Goal: Transaction & Acquisition: Purchase product/service

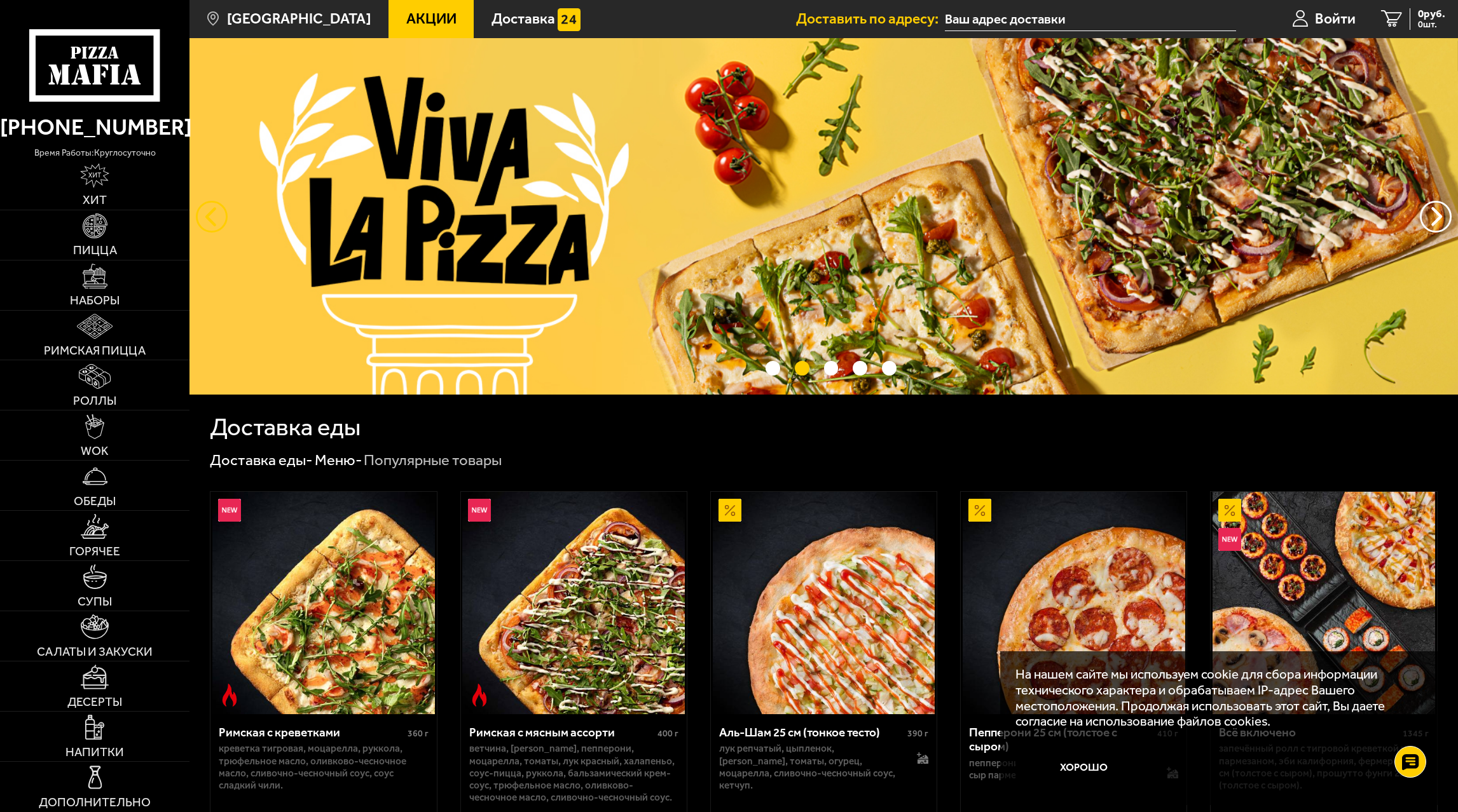
click at [204, 217] on button "следующий" at bounding box center [211, 217] width 32 height 32
click at [1438, 213] on button "предыдущий" at bounding box center [1435, 217] width 32 height 32
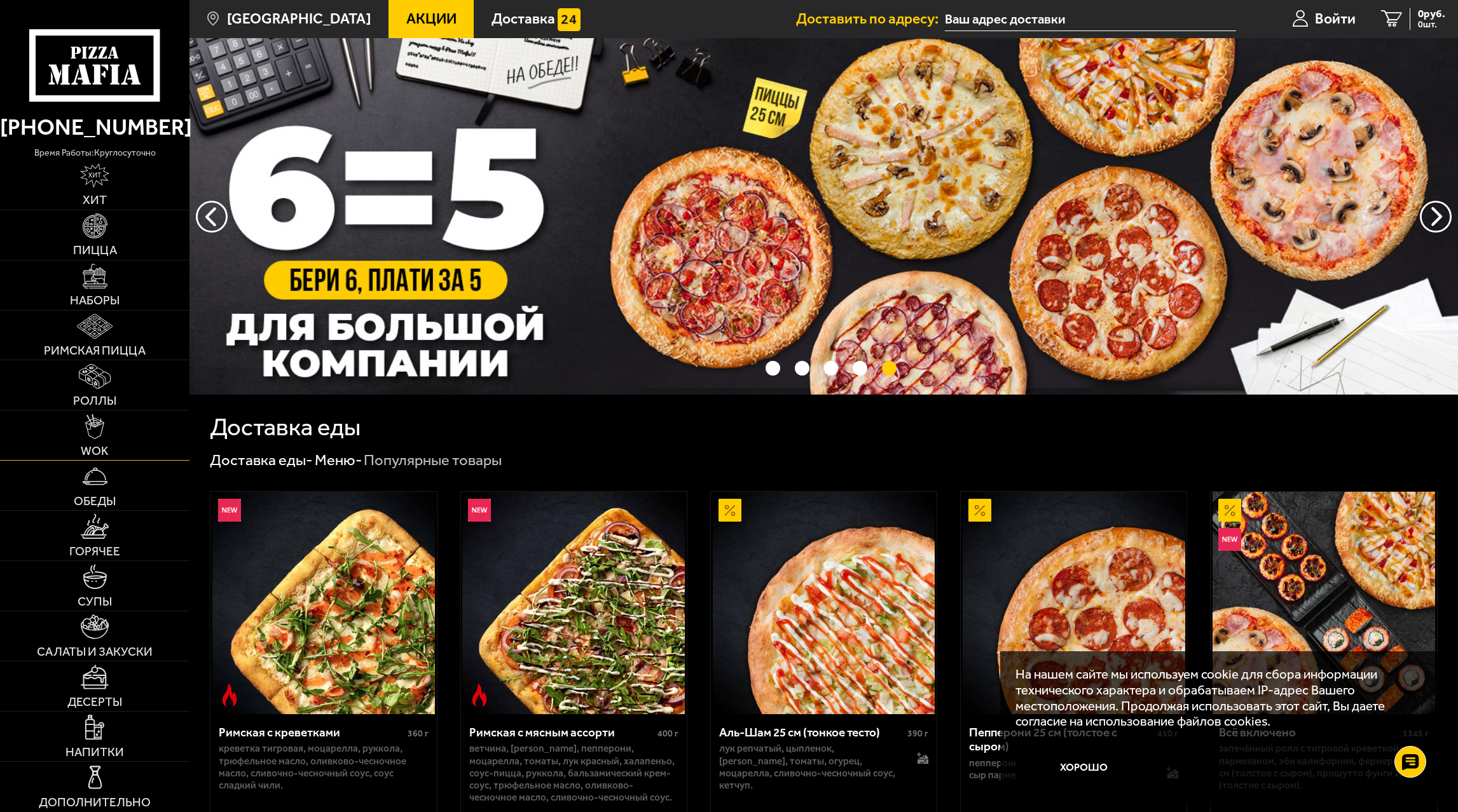
click at [98, 426] on img at bounding box center [95, 426] width 19 height 25
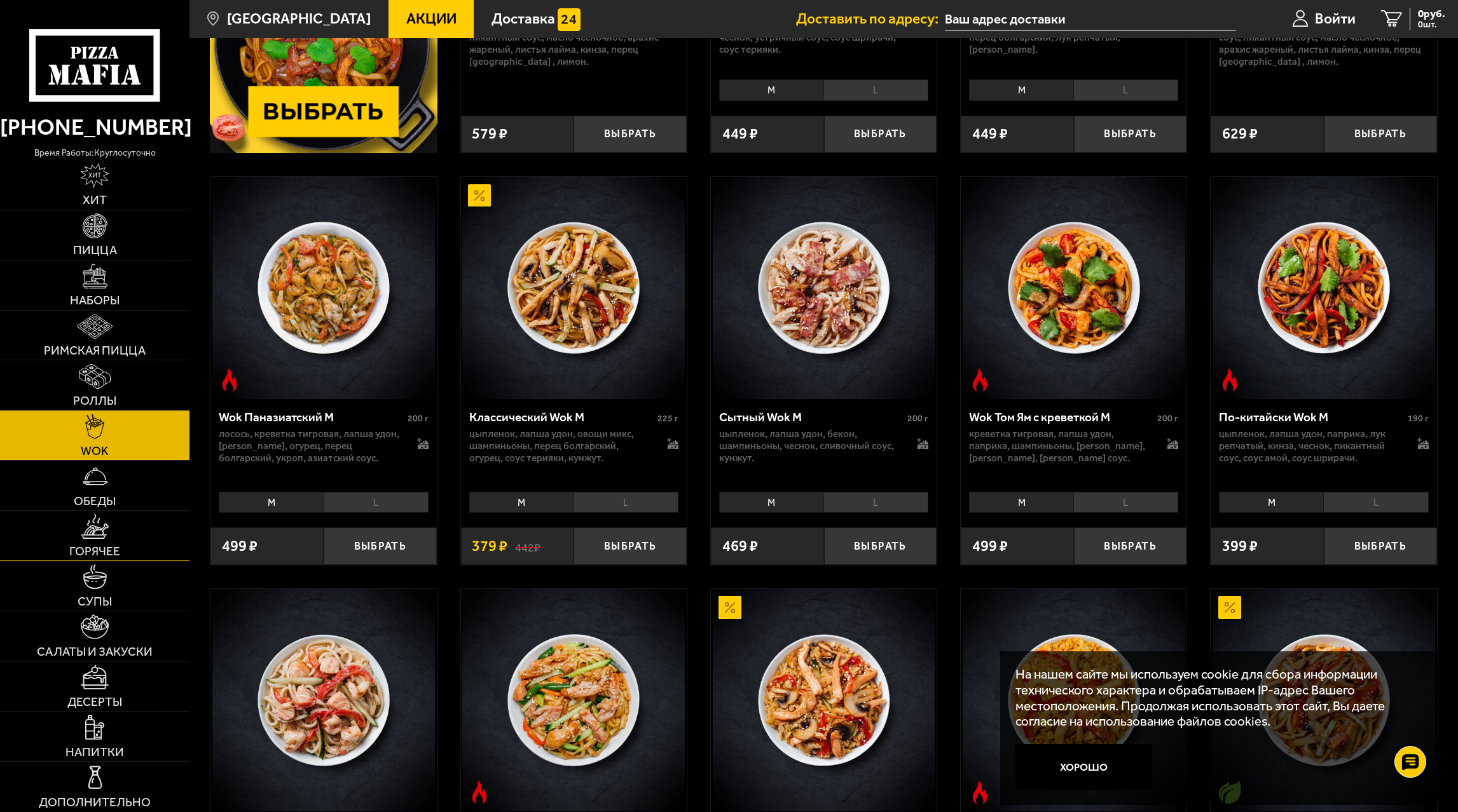
scroll to position [453, 0]
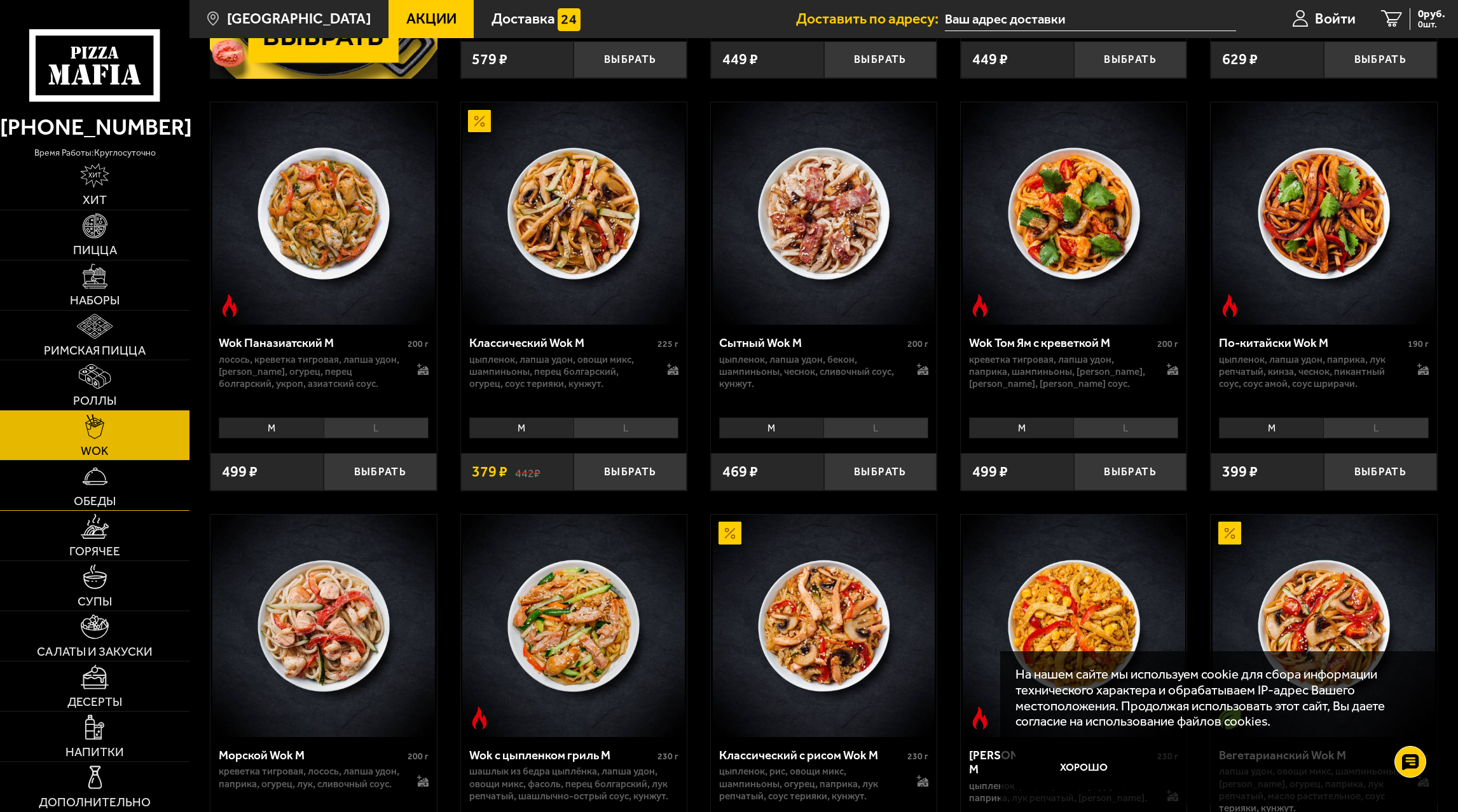
click at [122, 490] on link "Обеды" at bounding box center [95, 485] width 189 height 50
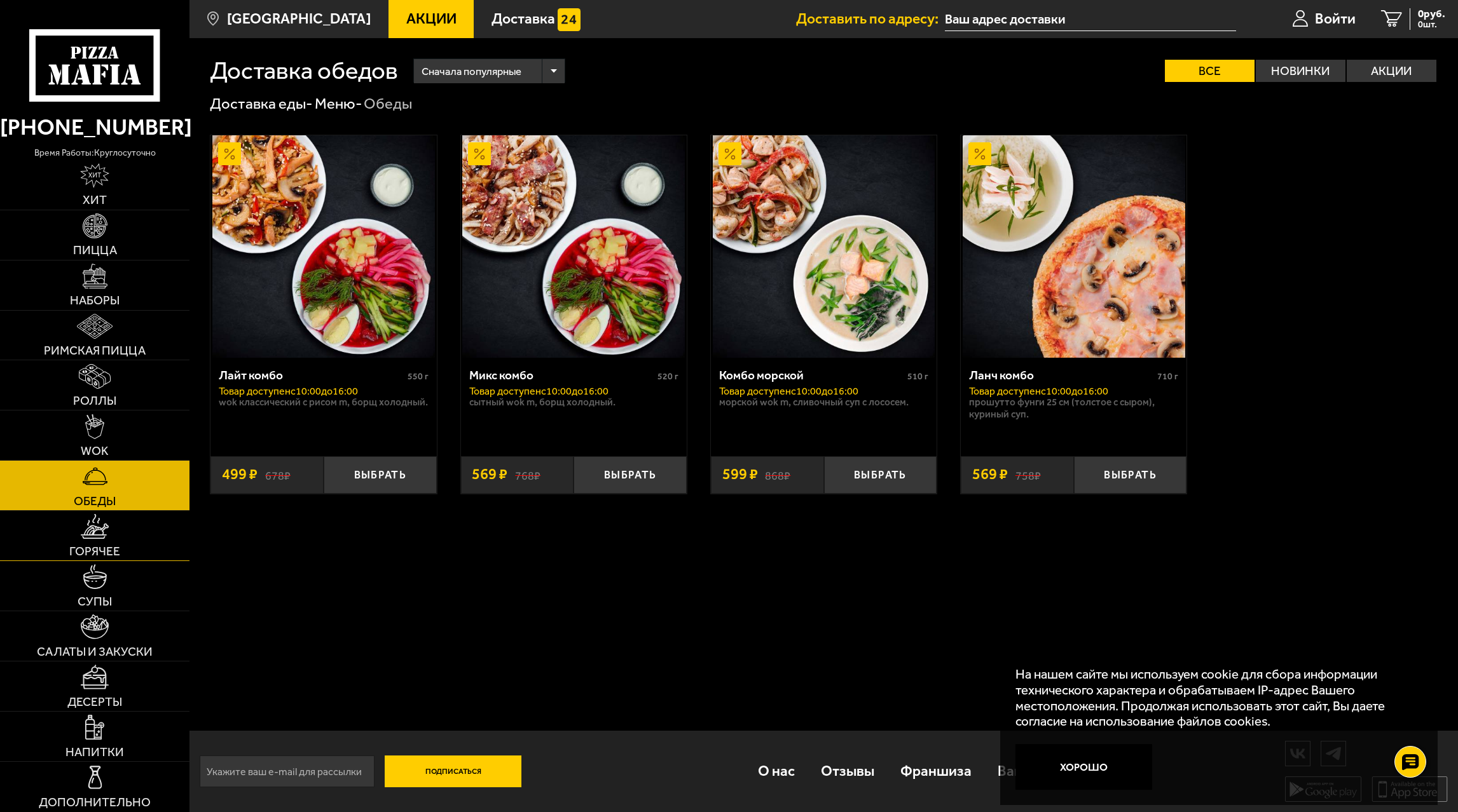
click at [128, 544] on link "Горячее" at bounding box center [95, 536] width 189 height 50
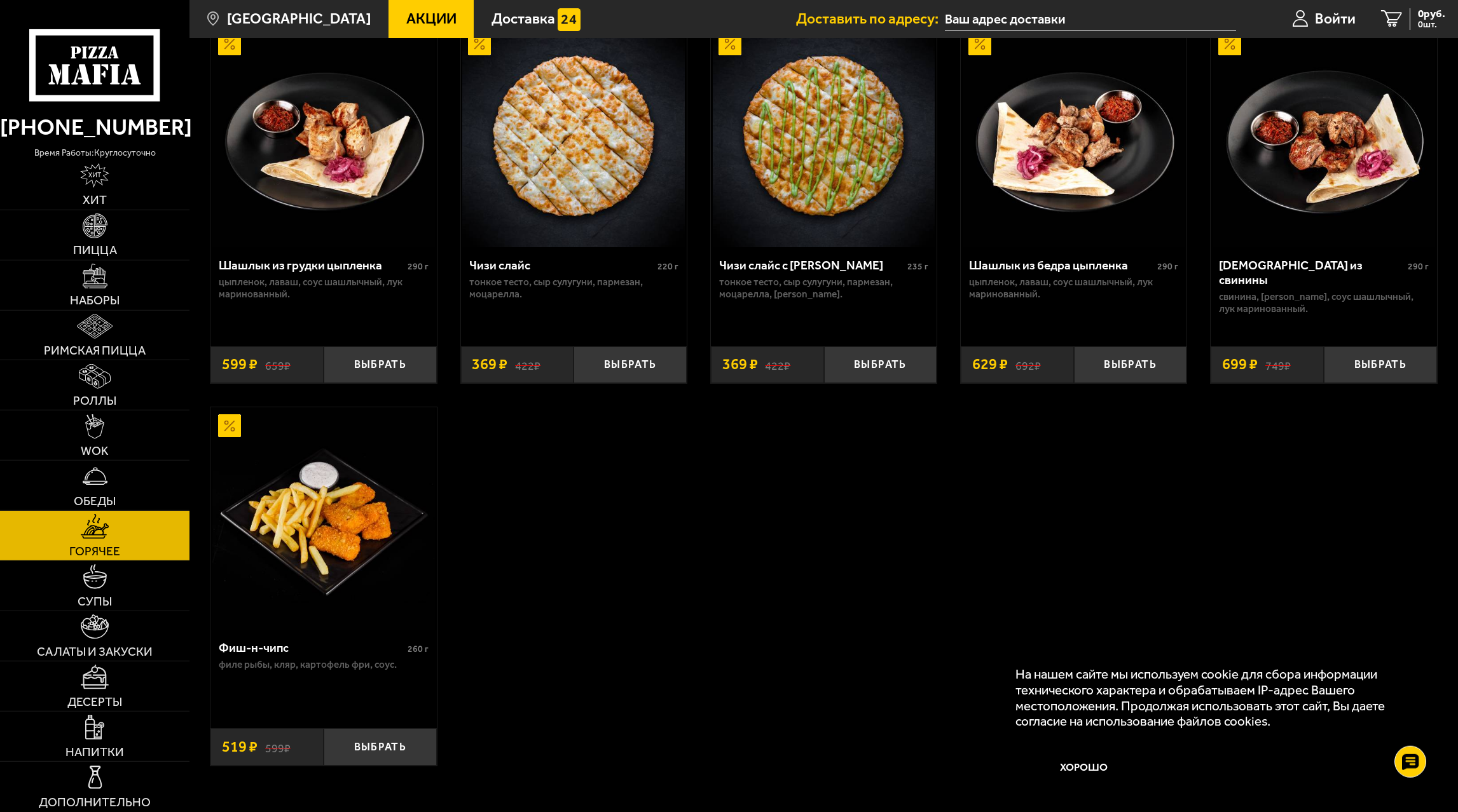
scroll to position [1037, 0]
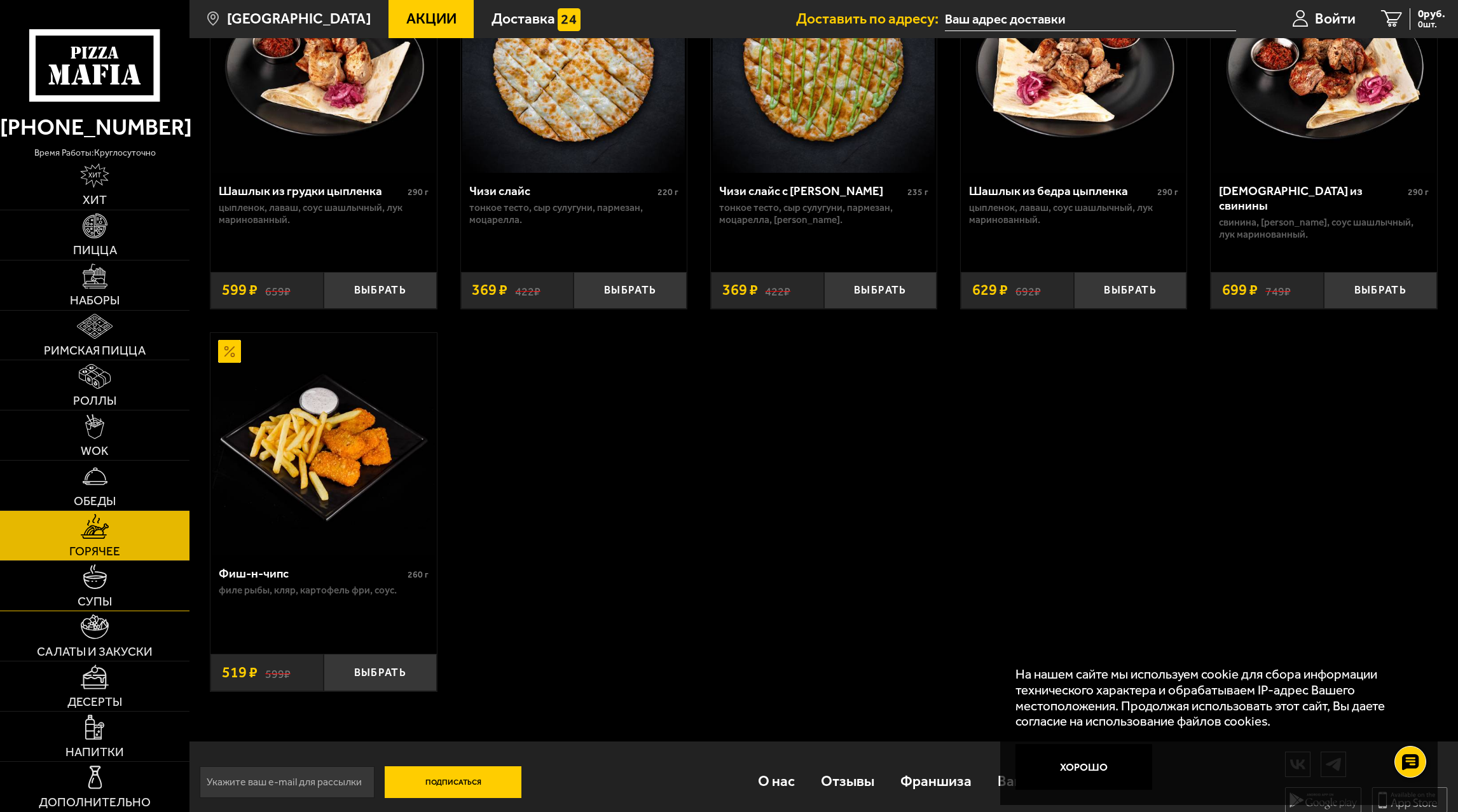
click at [161, 570] on link "Супы" at bounding box center [95, 586] width 189 height 50
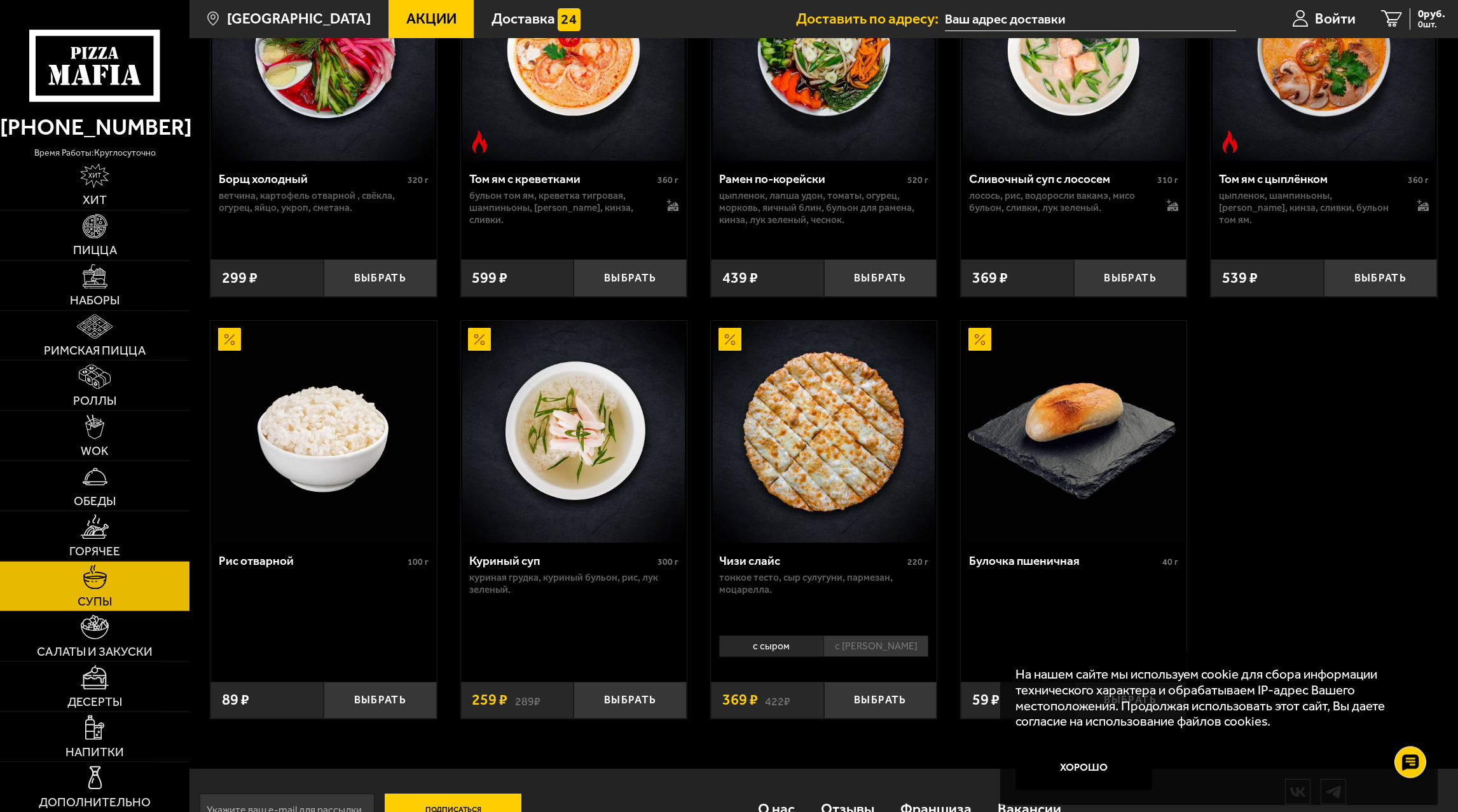
scroll to position [410, 0]
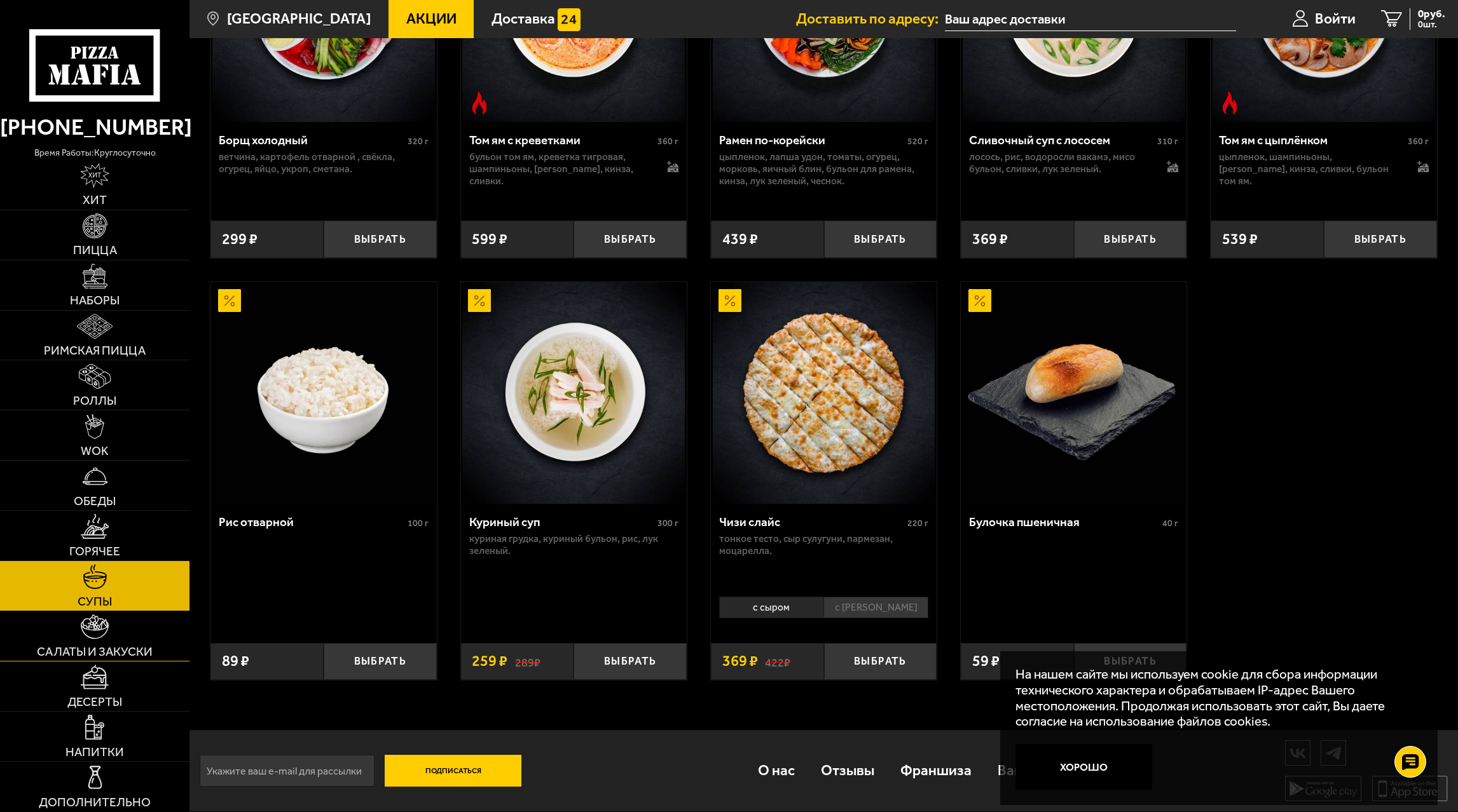
click at [114, 626] on link "Салаты и закуски" at bounding box center [95, 636] width 189 height 50
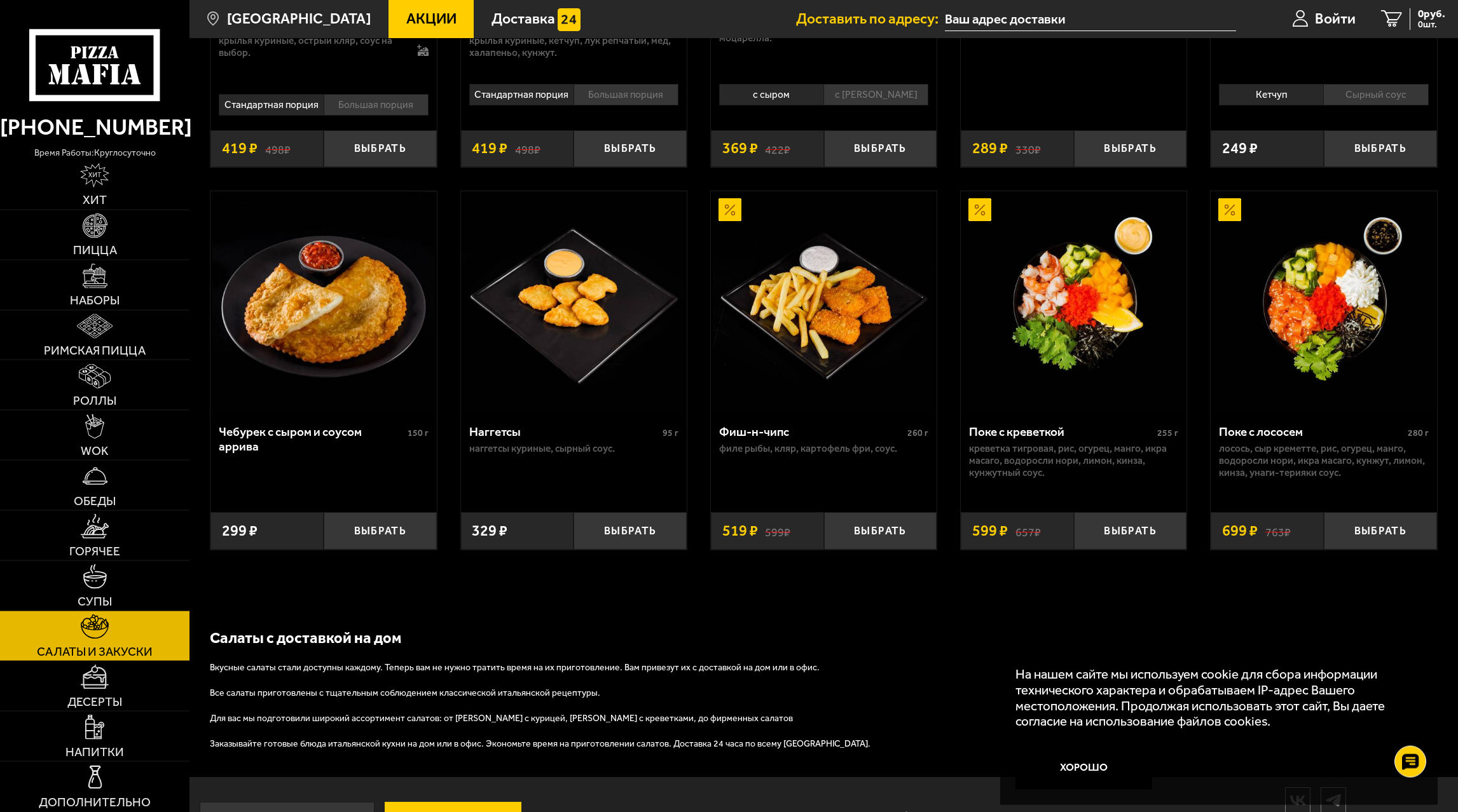
scroll to position [836, 0]
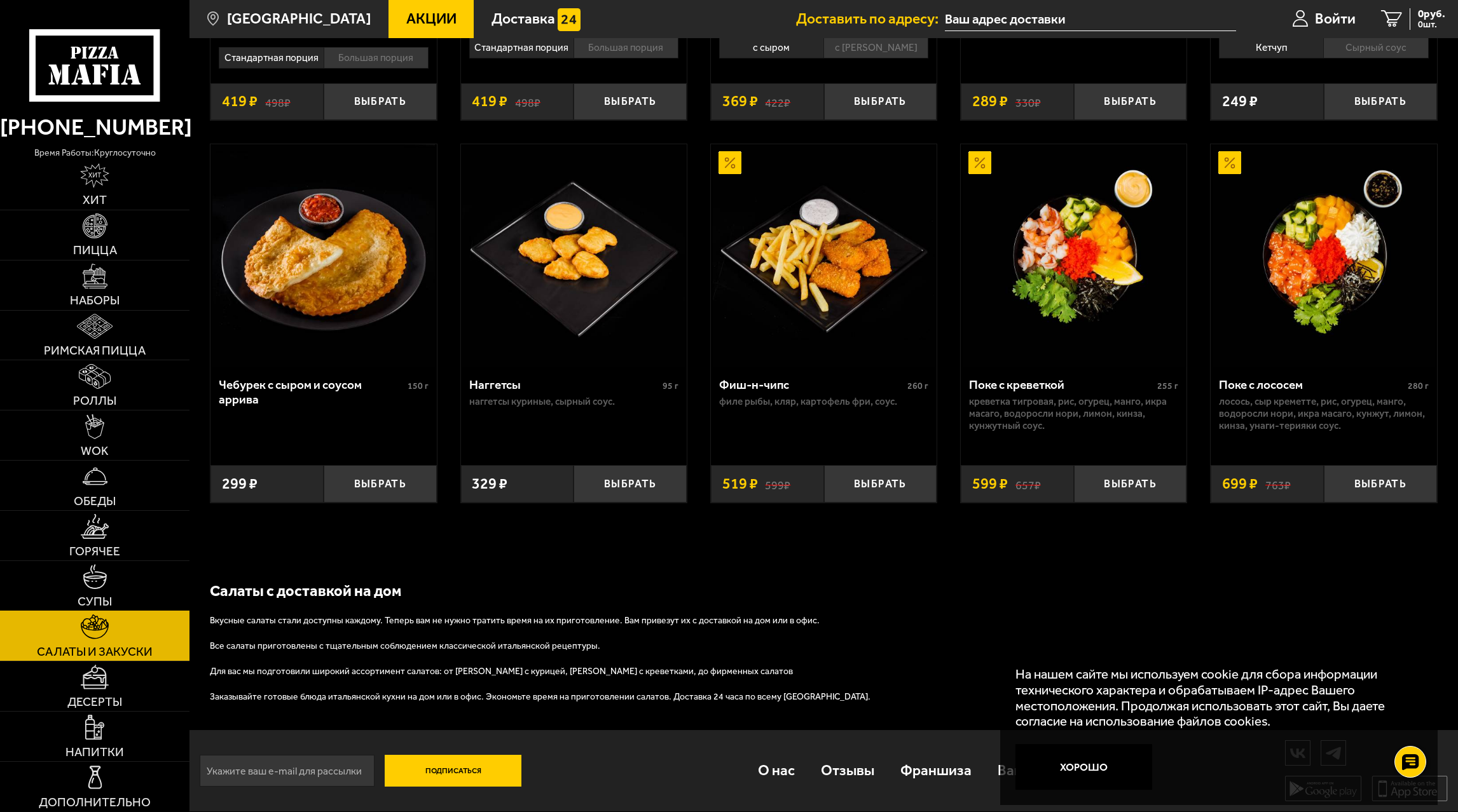
click at [119, 594] on link "Супы" at bounding box center [95, 586] width 189 height 50
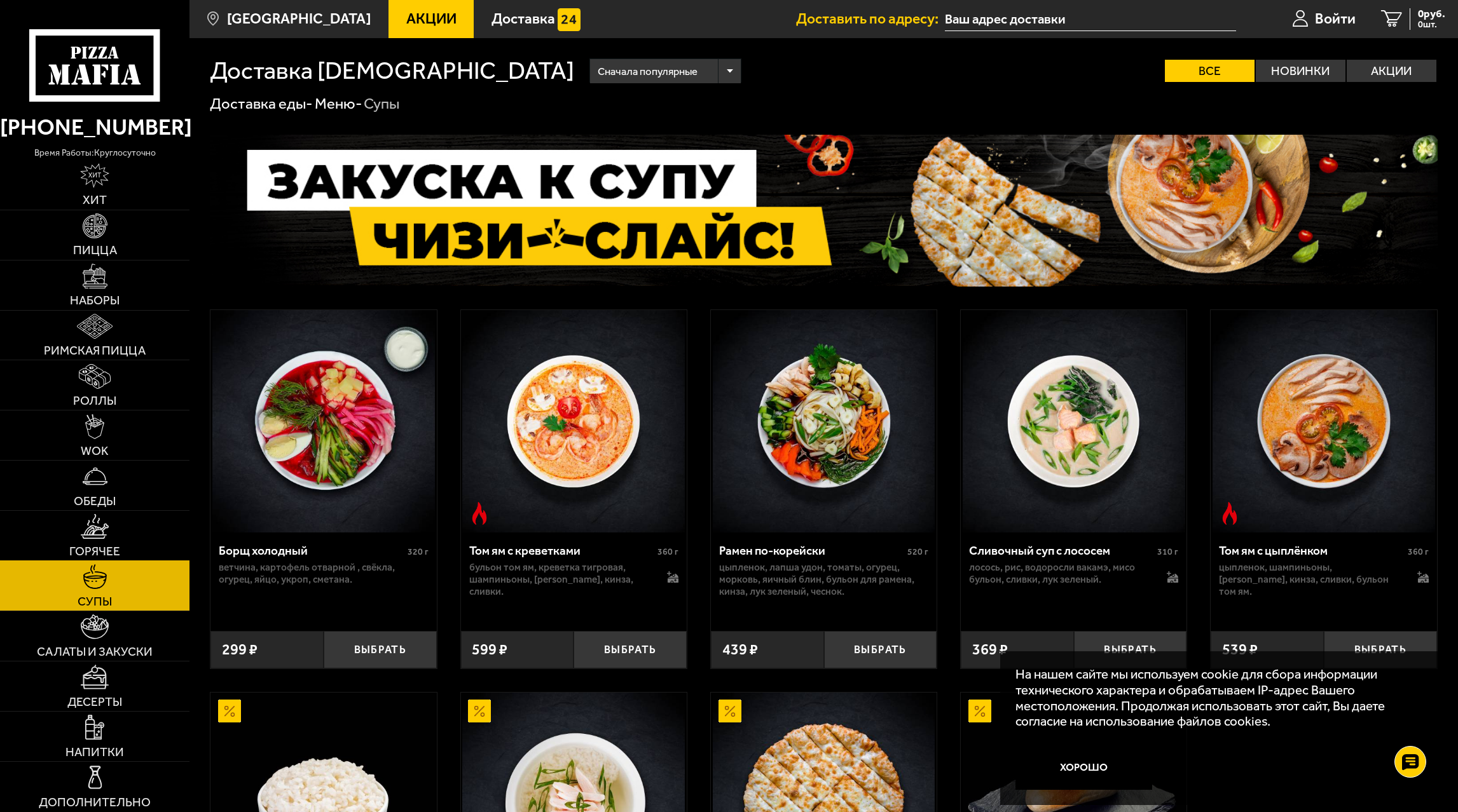
click at [121, 538] on link "Горячее" at bounding box center [95, 536] width 189 height 50
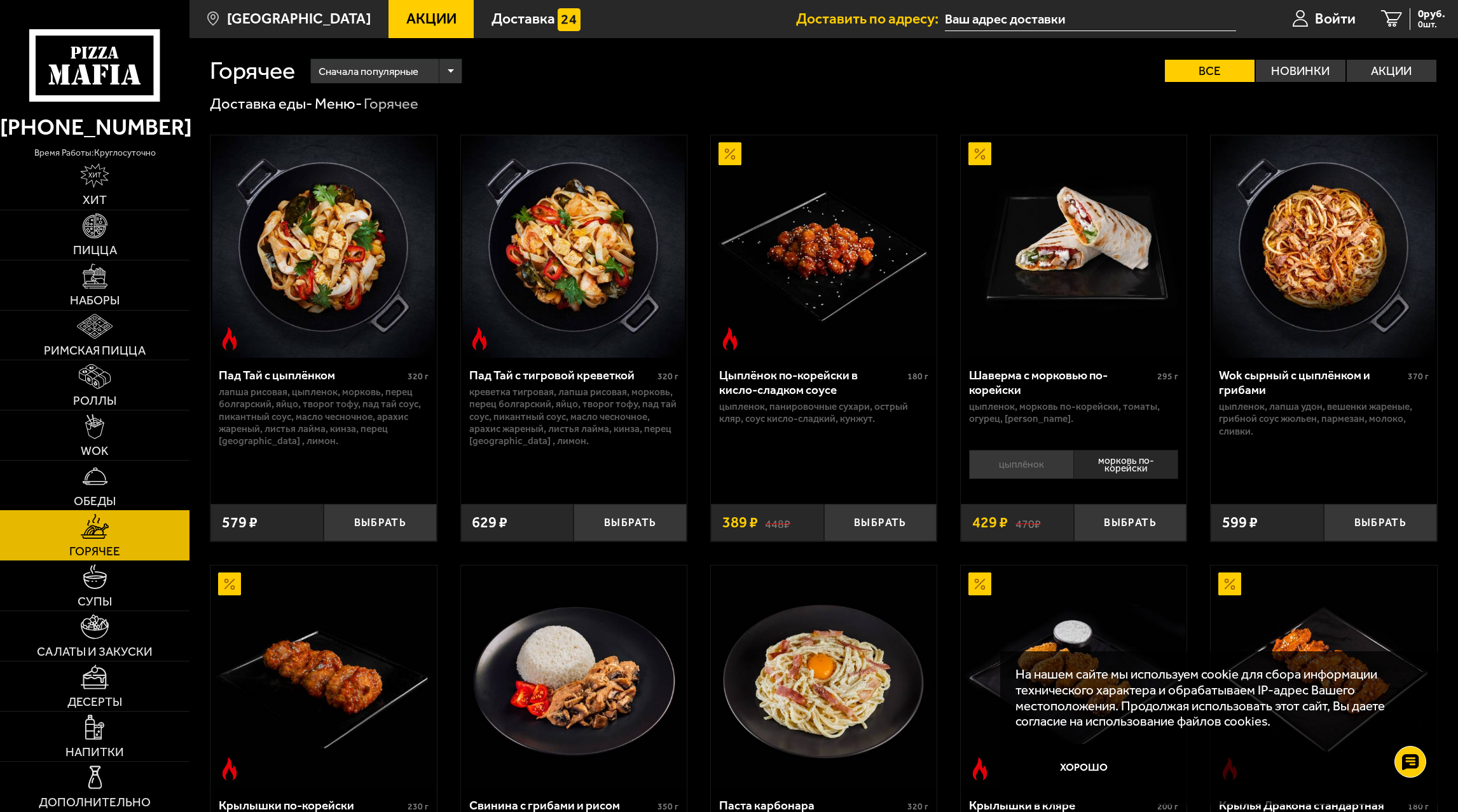
click at [124, 482] on link "Обеды" at bounding box center [95, 485] width 189 height 50
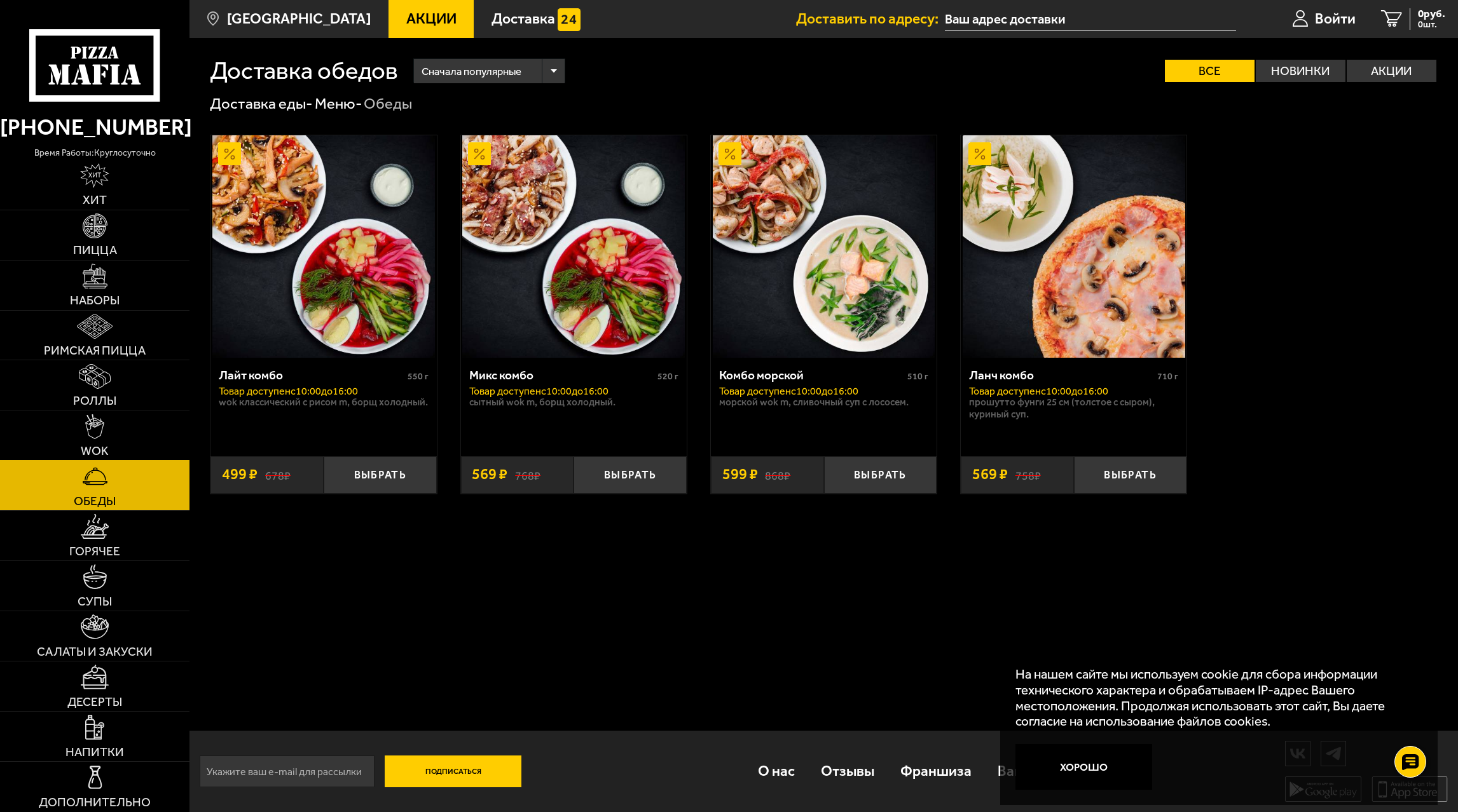
click at [125, 432] on link "WOK" at bounding box center [95, 435] width 189 height 50
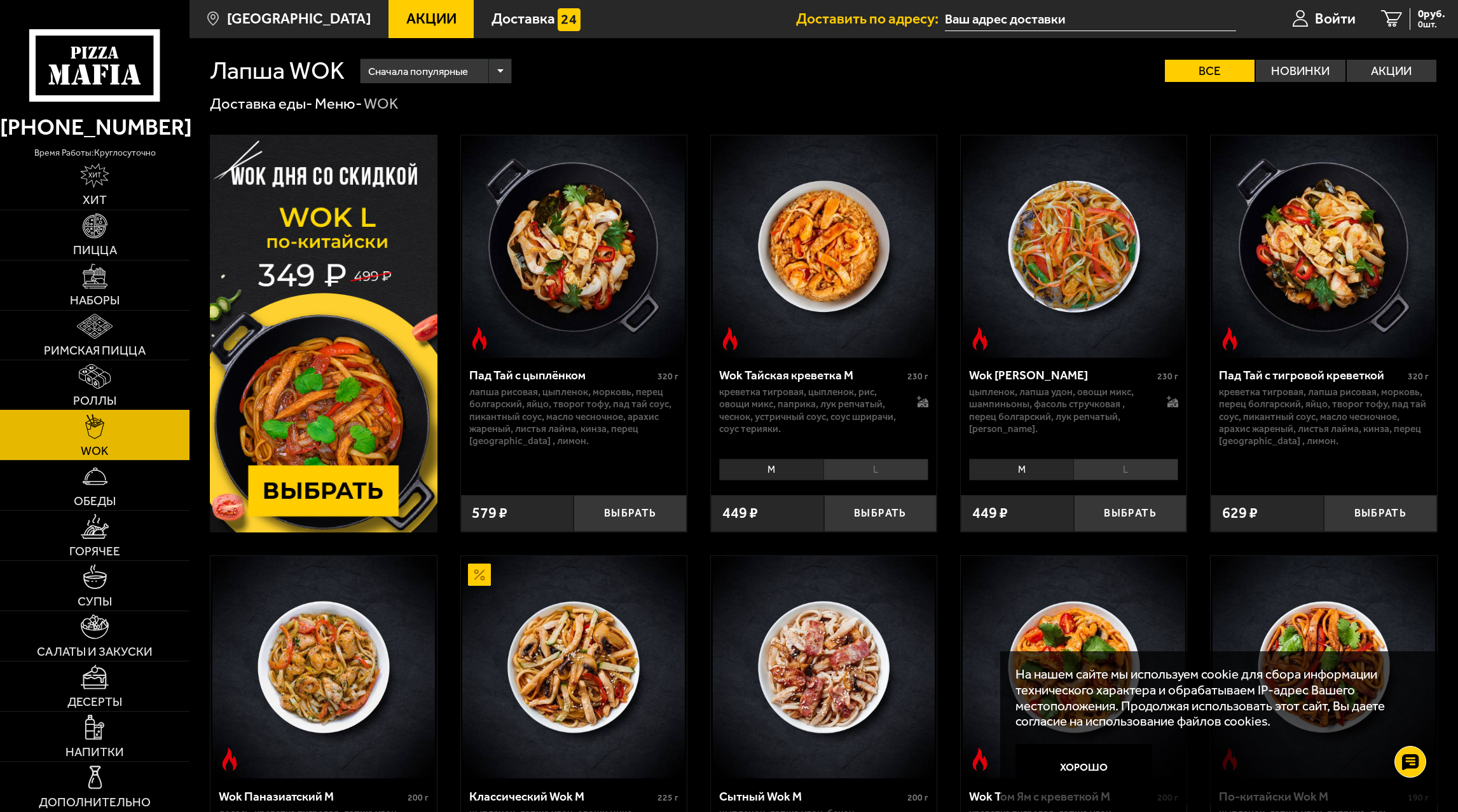
click at [131, 379] on link "Роллы" at bounding box center [95, 385] width 189 height 50
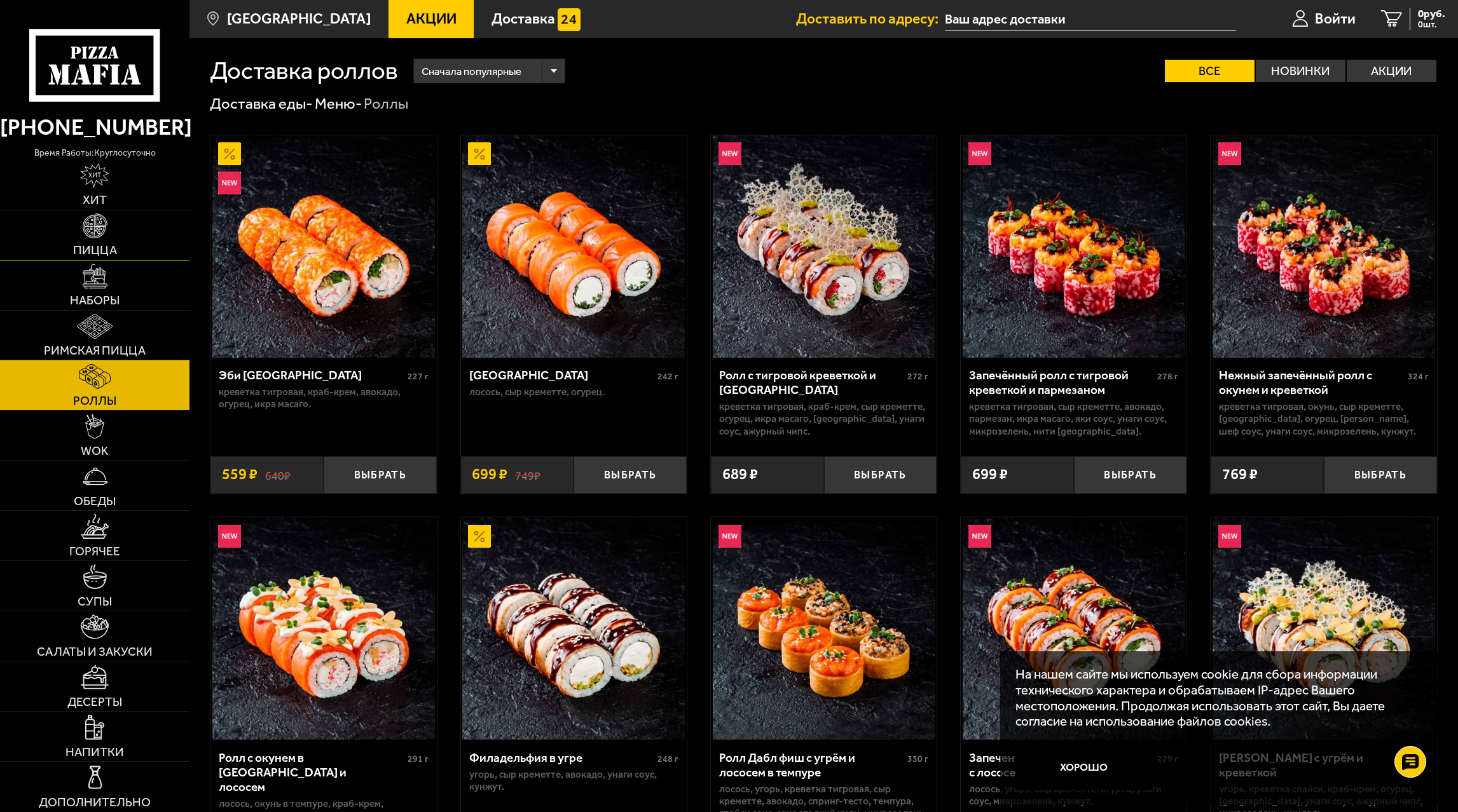
click at [140, 240] on link "Пицца" at bounding box center [95, 235] width 189 height 50
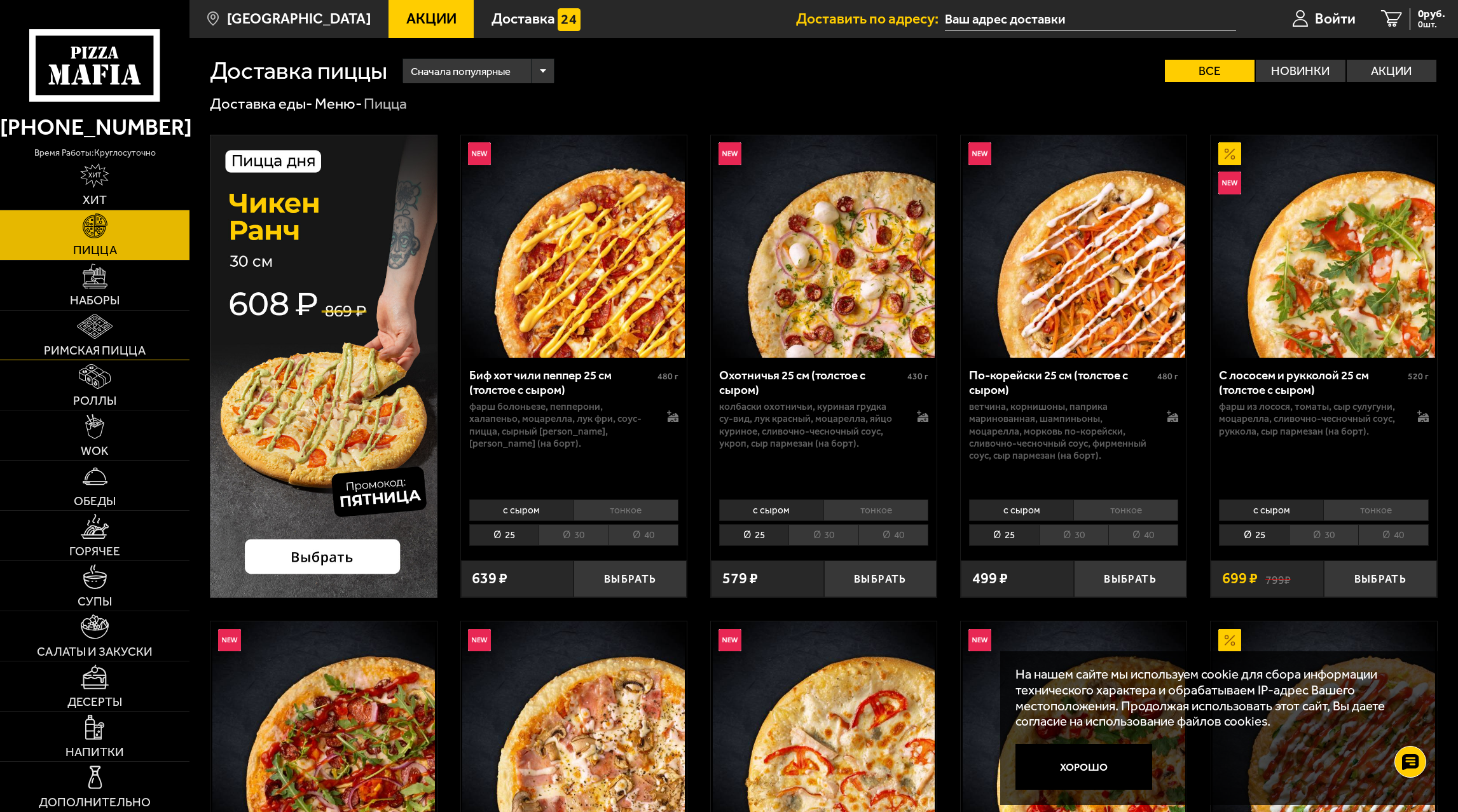
click at [123, 338] on link "Римская пицца" at bounding box center [95, 335] width 189 height 50
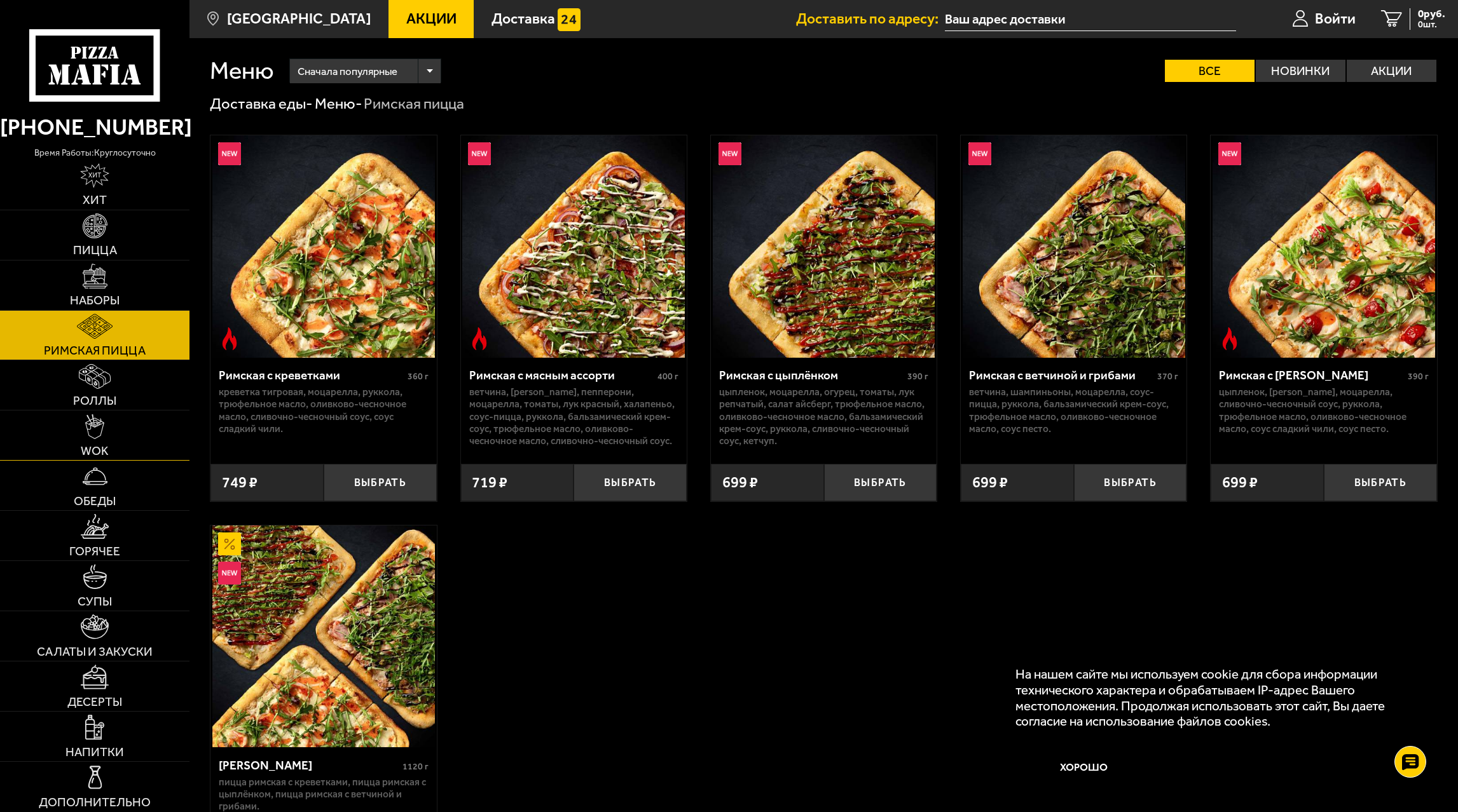
click at [122, 428] on link "WOK" at bounding box center [95, 435] width 189 height 50
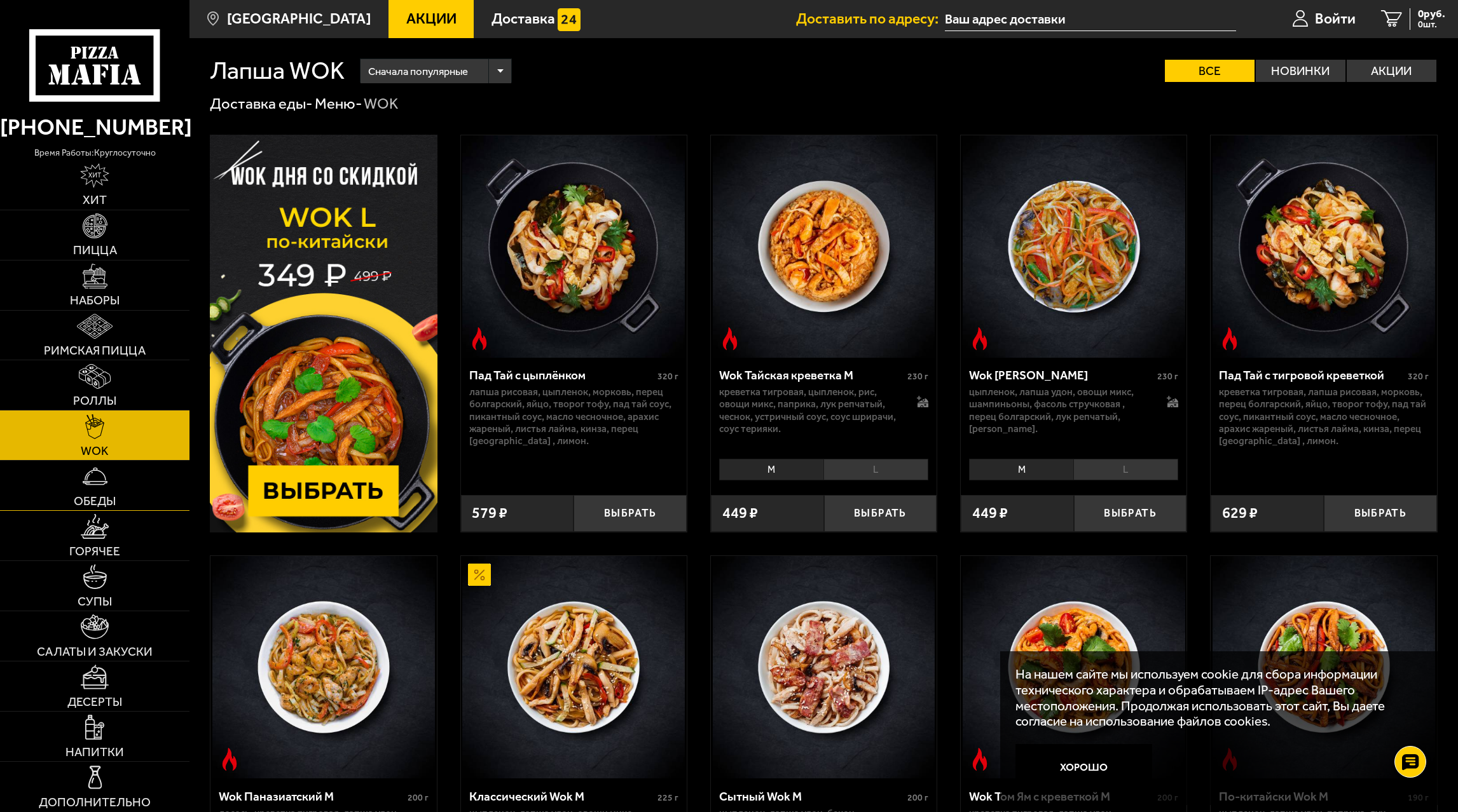
click at [123, 474] on link "Обеды" at bounding box center [95, 485] width 189 height 50
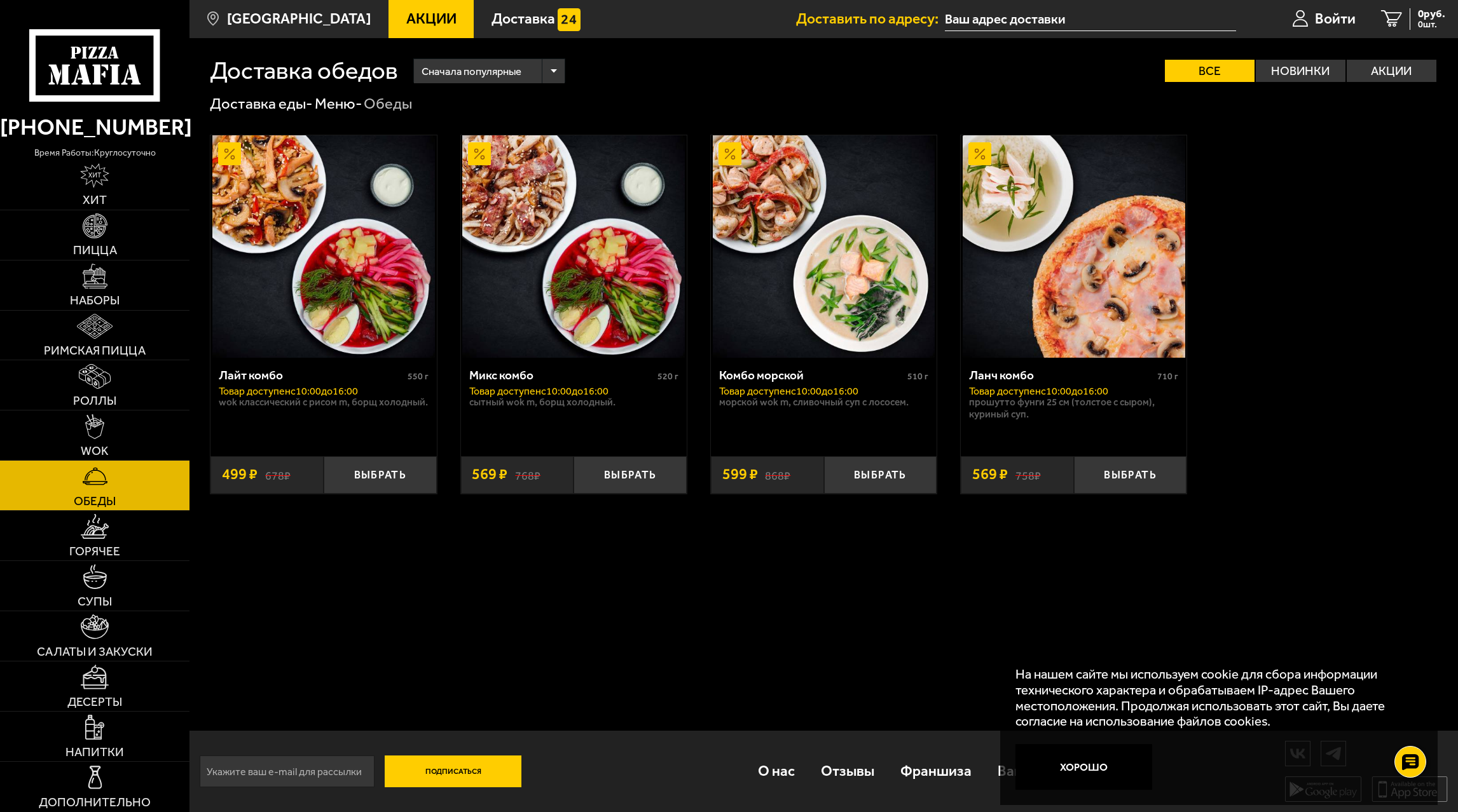
click at [126, 410] on li "Роллы" at bounding box center [95, 385] width 189 height 50
click at [128, 375] on link "Роллы" at bounding box center [95, 385] width 189 height 50
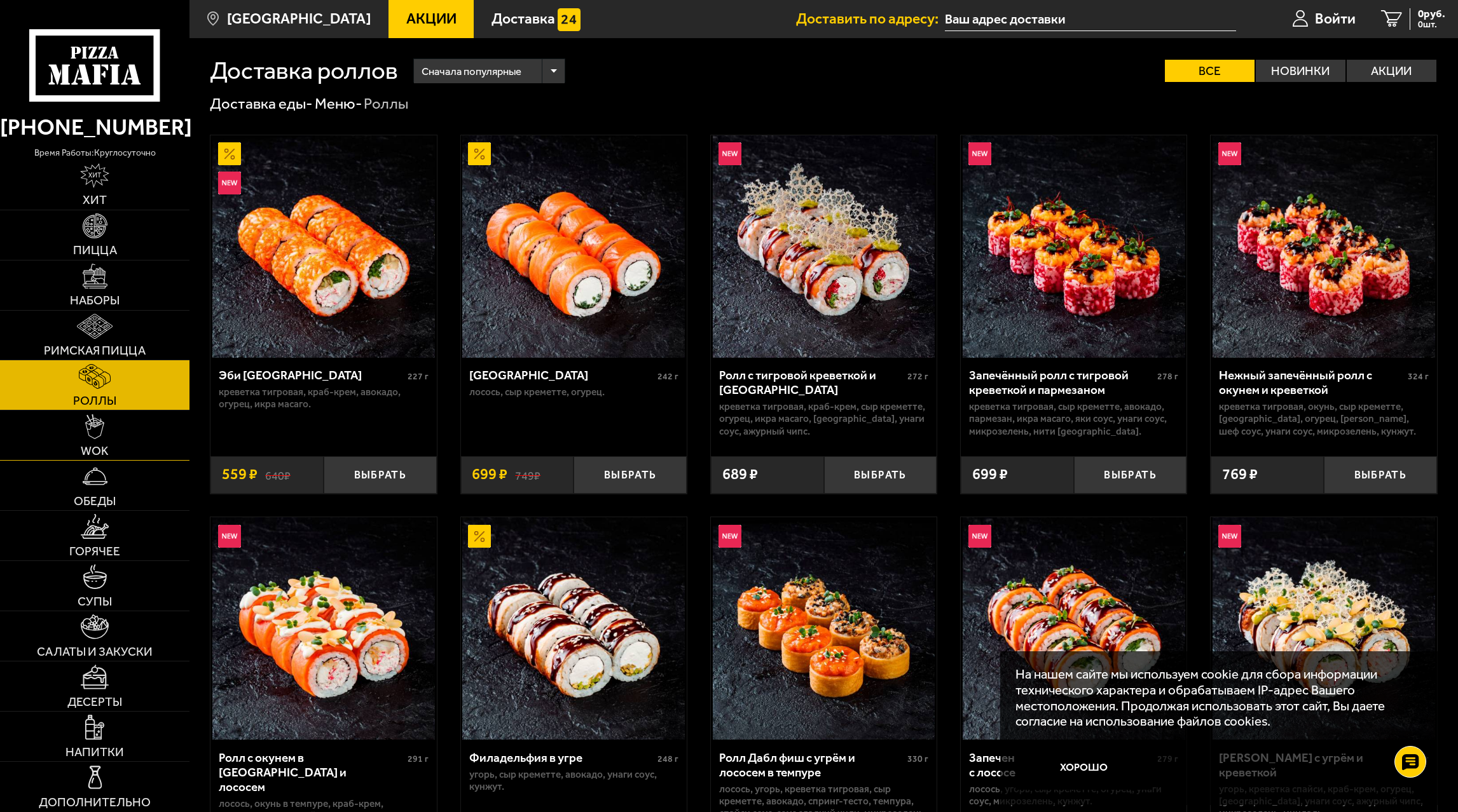
click at [125, 428] on link "WOK" at bounding box center [95, 435] width 189 height 50
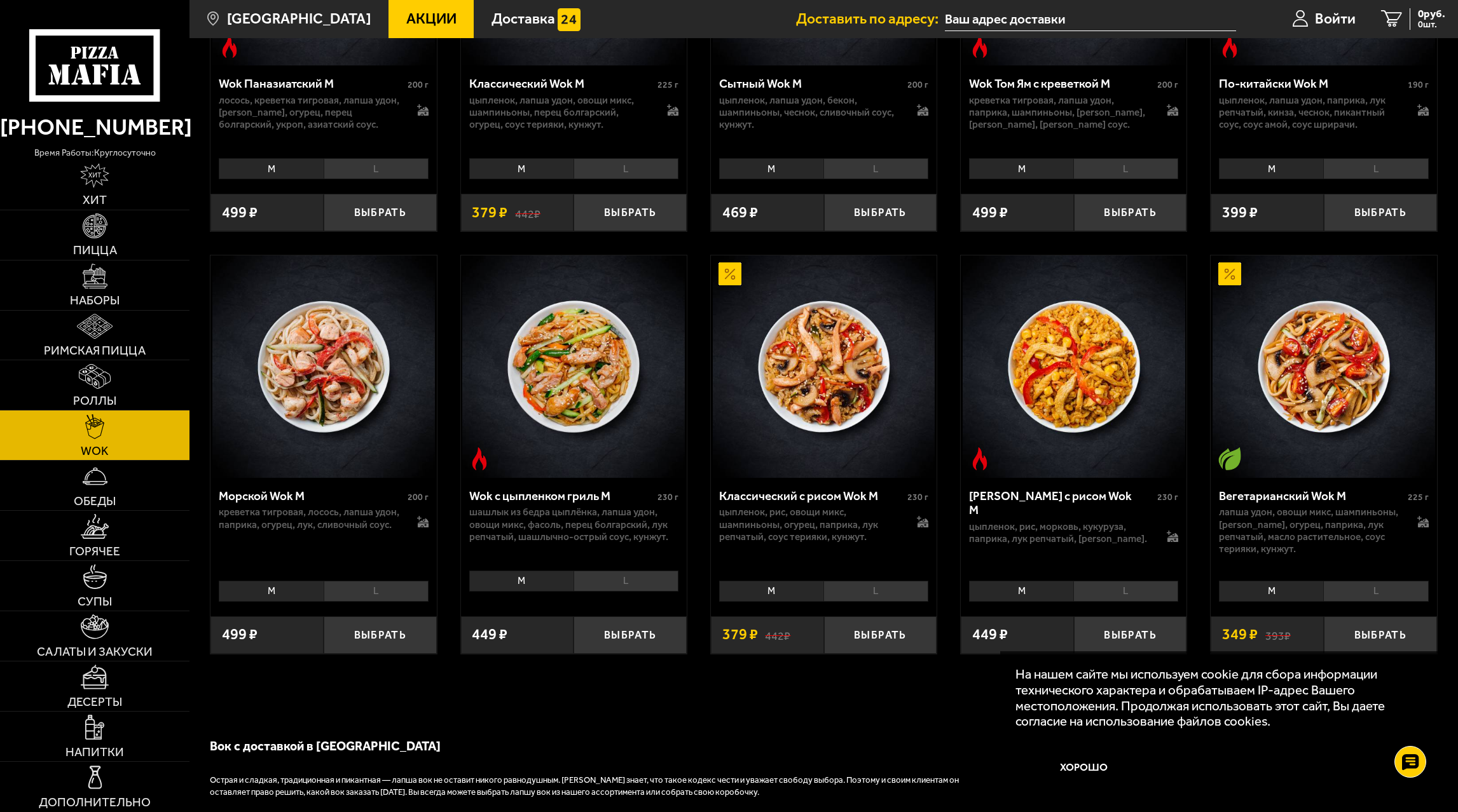
scroll to position [1030, 0]
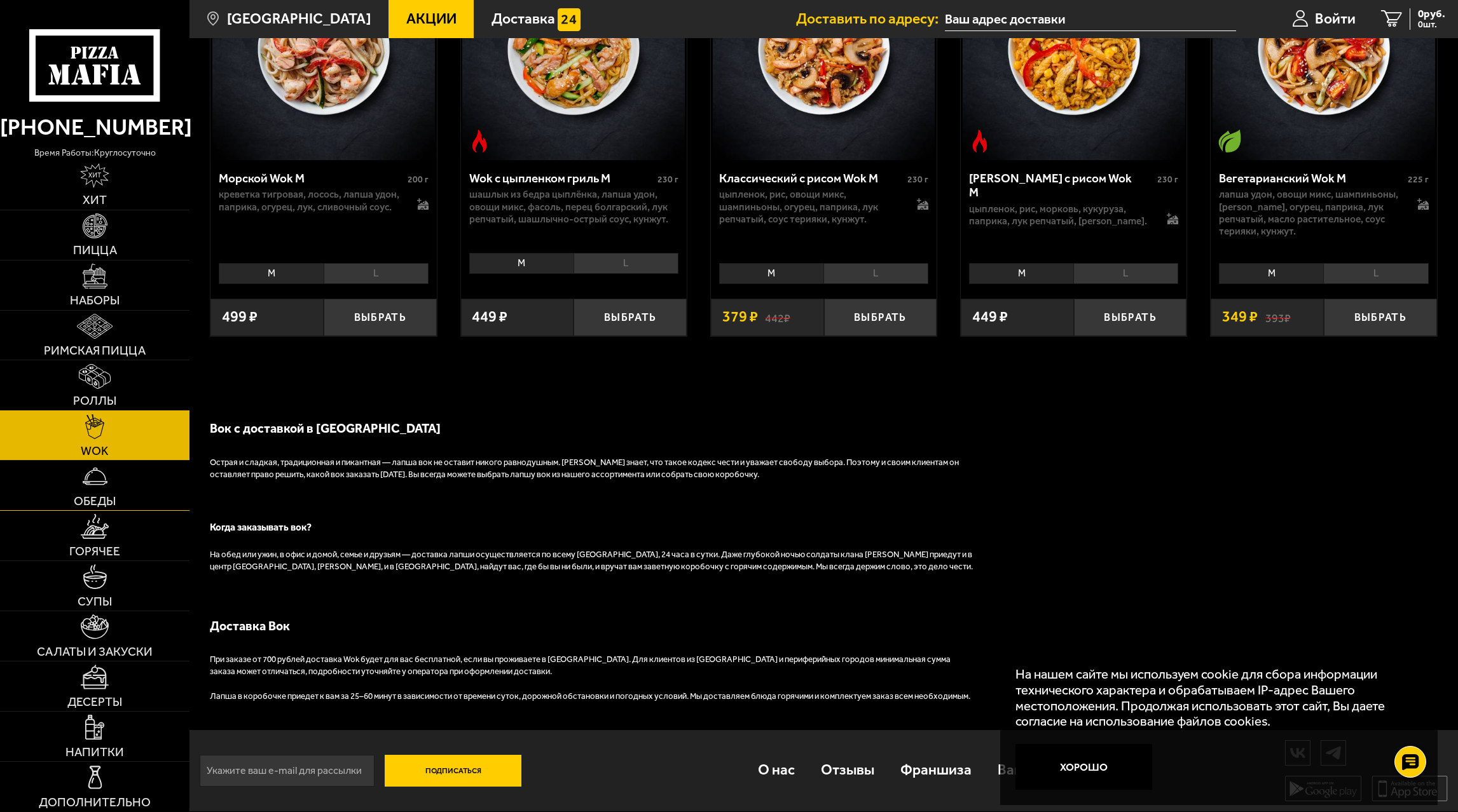
click at [138, 474] on link "Обеды" at bounding box center [95, 485] width 189 height 50
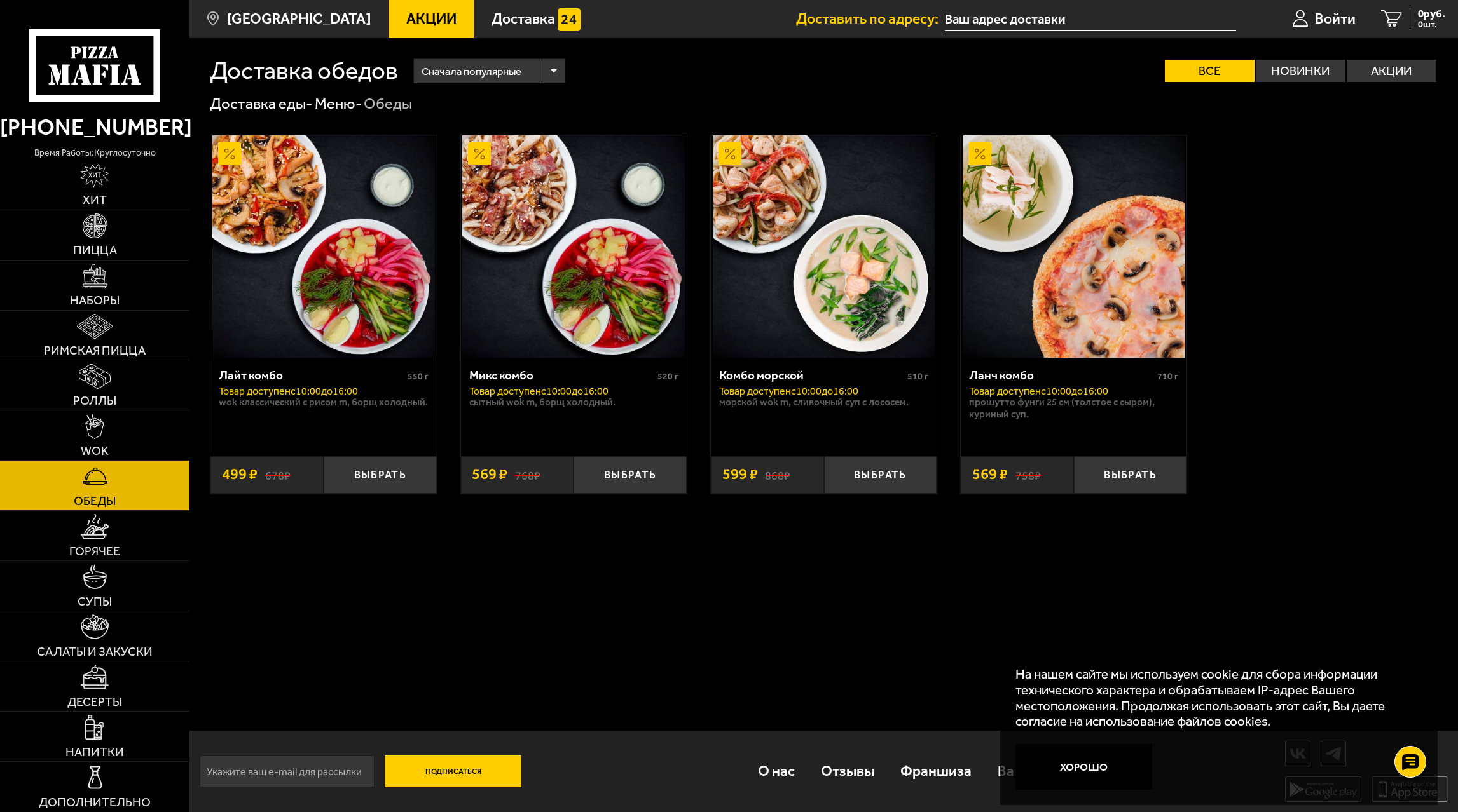
click at [73, 561] on li "Горячее" at bounding box center [95, 536] width 189 height 50
click at [109, 537] on link "Горячее" at bounding box center [95, 536] width 189 height 50
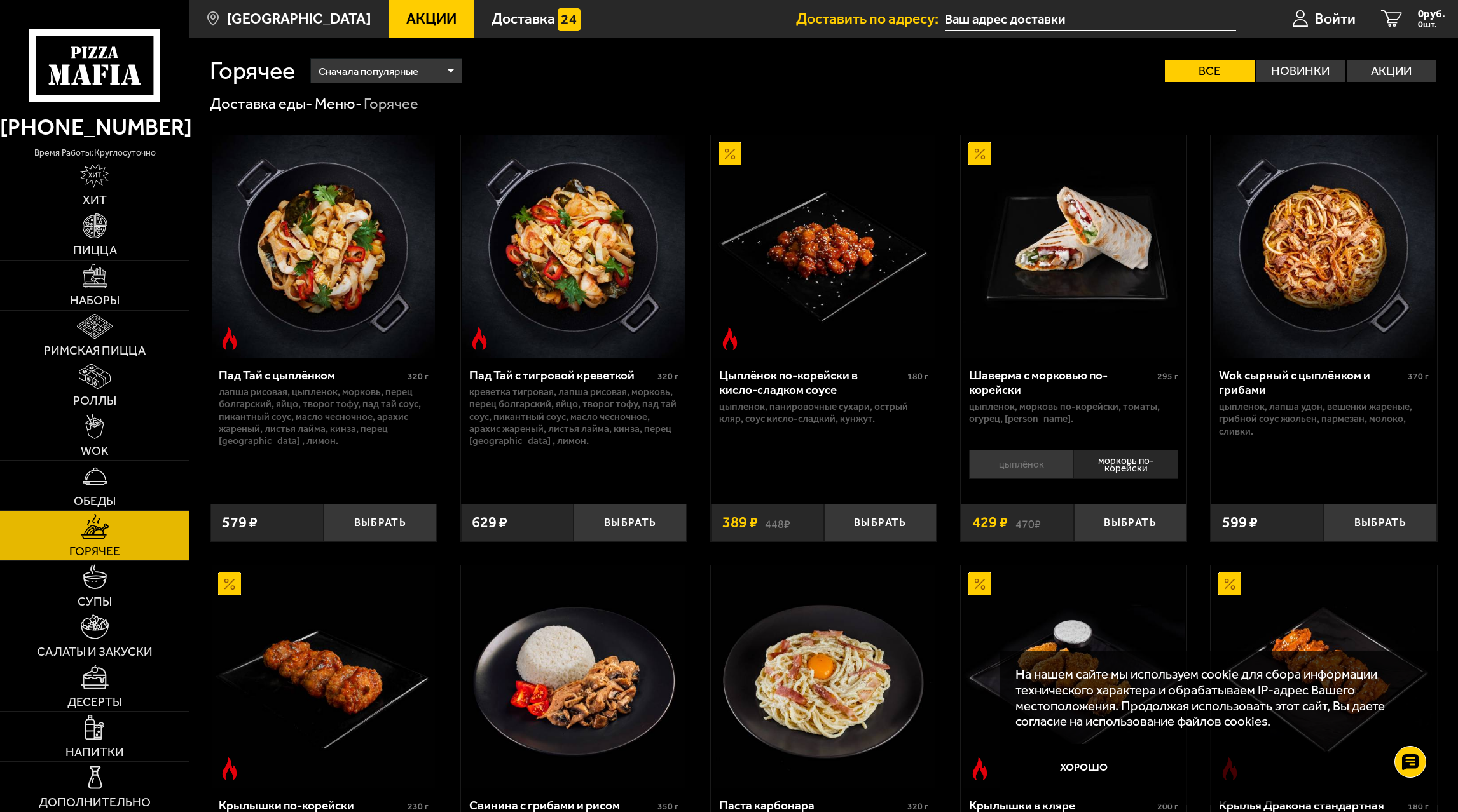
click at [1015, 463] on li "цыплёнок" at bounding box center [1020, 464] width 104 height 29
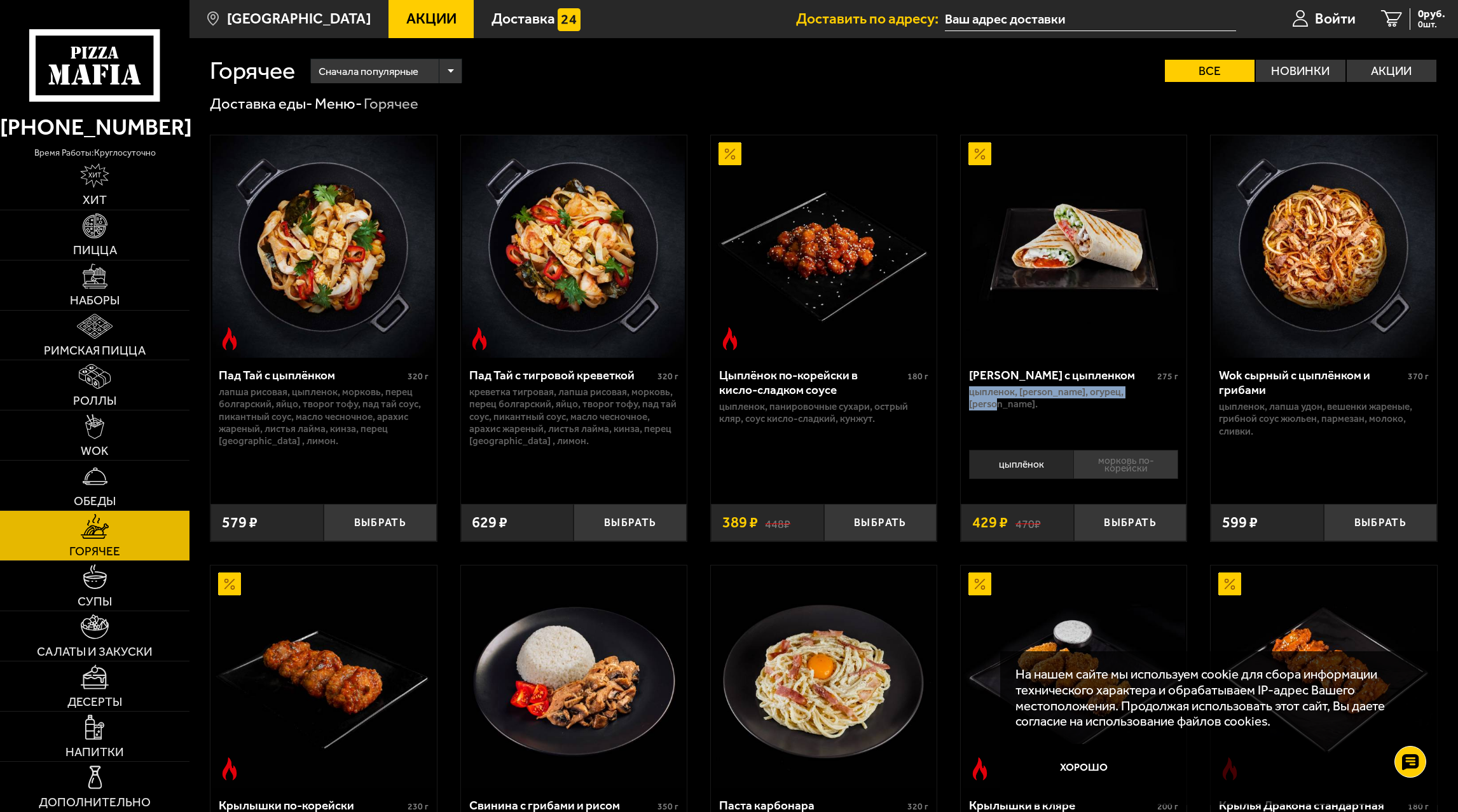
drag, startPoint x: 1103, startPoint y: 392, endPoint x: 960, endPoint y: 392, distance: 143.0
click at [960, 392] on div "[PERSON_NAME] с цыпленком 275 г цыпленок, [PERSON_NAME], огурец, [PERSON_NAME].…" at bounding box center [1073, 338] width 227 height 407
click at [1002, 395] on p "цыпленок, [PERSON_NAME], огурец, [PERSON_NAME]." at bounding box center [1073, 399] width 209 height 25
drag, startPoint x: 973, startPoint y: 394, endPoint x: 1105, endPoint y: 399, distance: 132.1
click at [1105, 399] on div "[PERSON_NAME] с цыпленком 275 г цыпленок, [PERSON_NAME], огурец, [PERSON_NAME]." at bounding box center [1073, 402] width 225 height 88
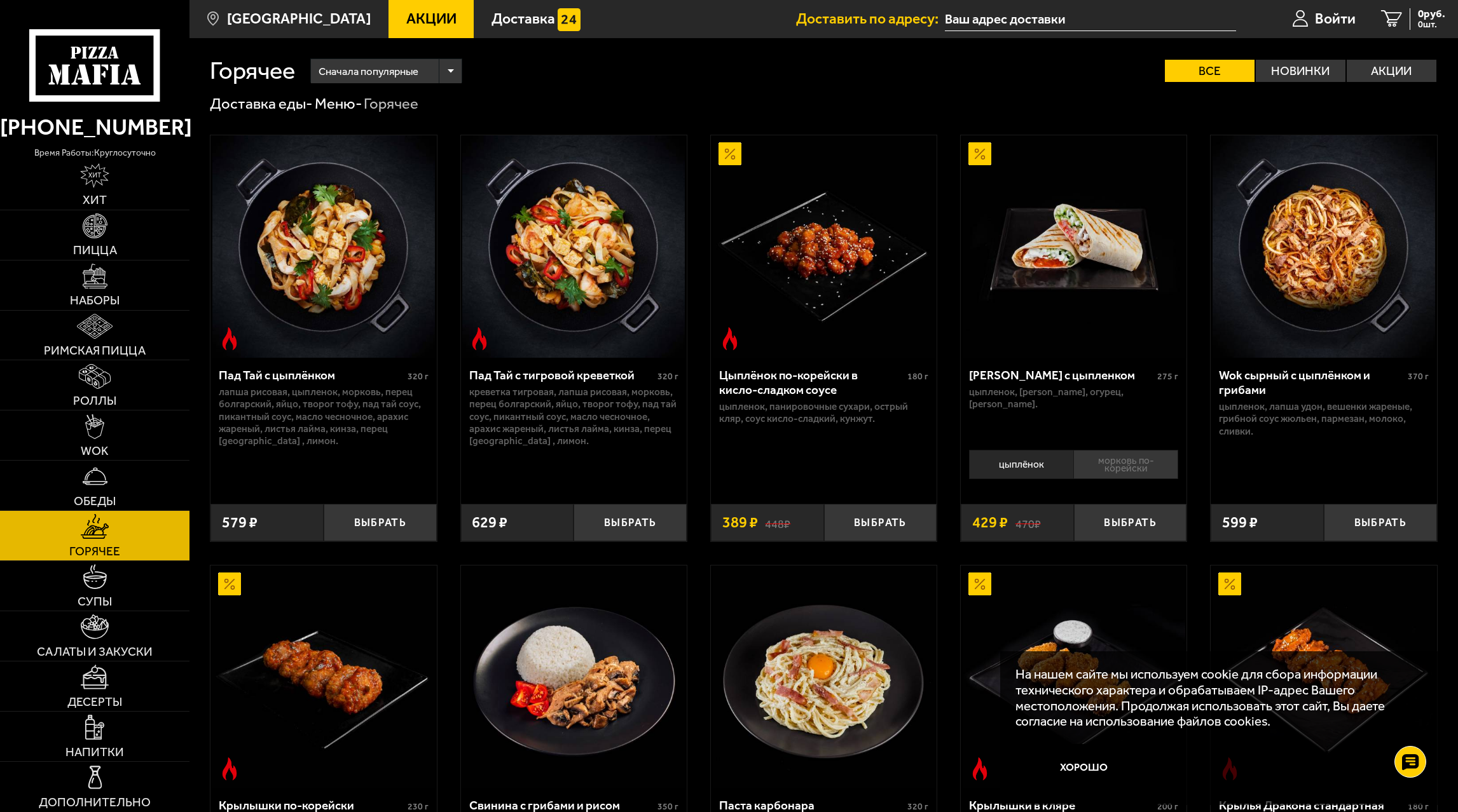
click at [1105, 399] on div "[PERSON_NAME] с цыпленком 275 г цыпленок, [PERSON_NAME], огурец, [PERSON_NAME]." at bounding box center [1073, 402] width 225 height 88
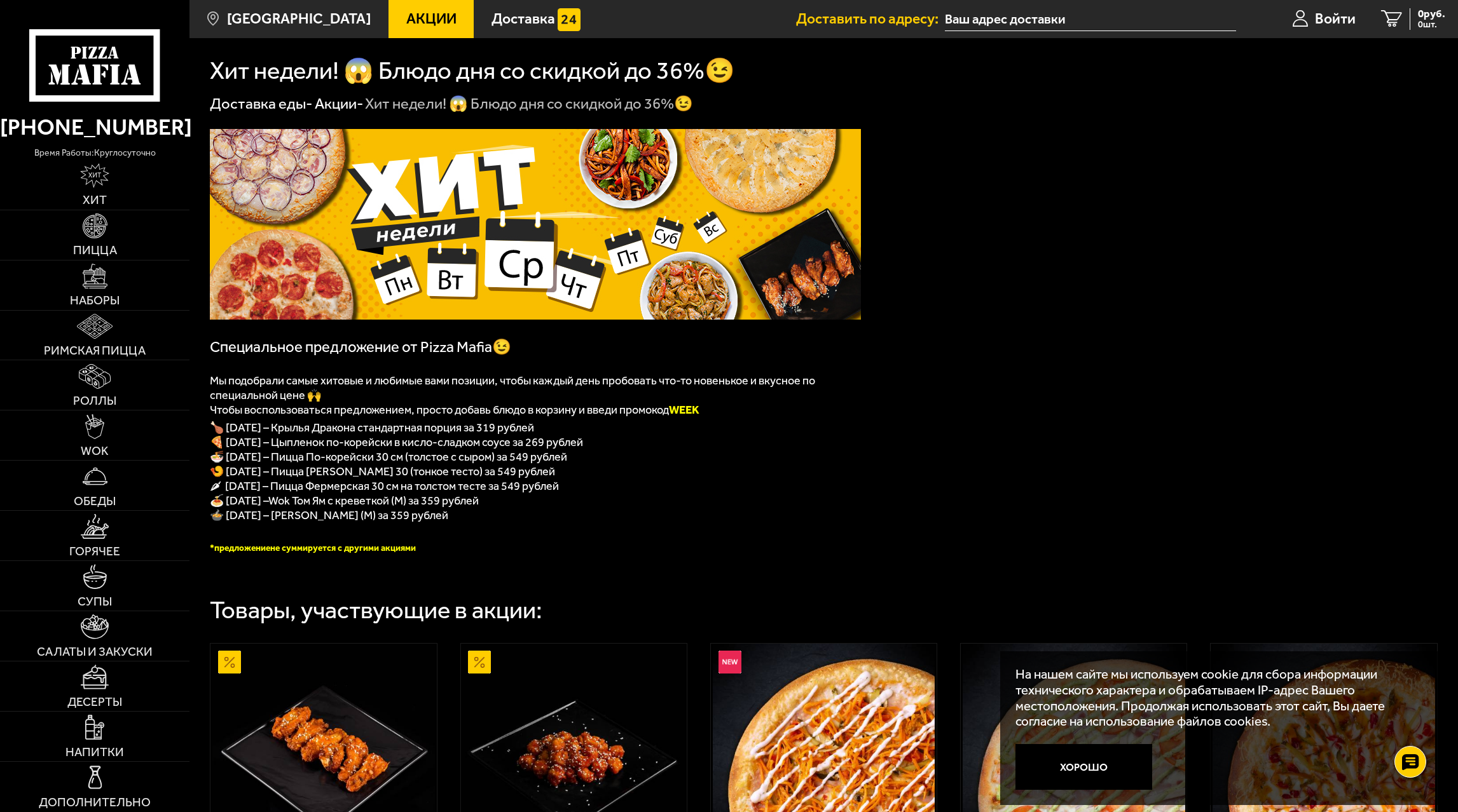
drag, startPoint x: 506, startPoint y: 526, endPoint x: 533, endPoint y: 507, distance: 33.0
click at [523, 506] on div "﻿ Специальное предложение от Pizza Mafia😉 Мы подобрали самые хитовые и любимые …" at bounding box center [535, 341] width 651 height 425
click at [543, 508] on p "🍝 Суббота – Wok Том Ям с креветкой (M) за 359 рублей" at bounding box center [535, 501] width 651 height 15
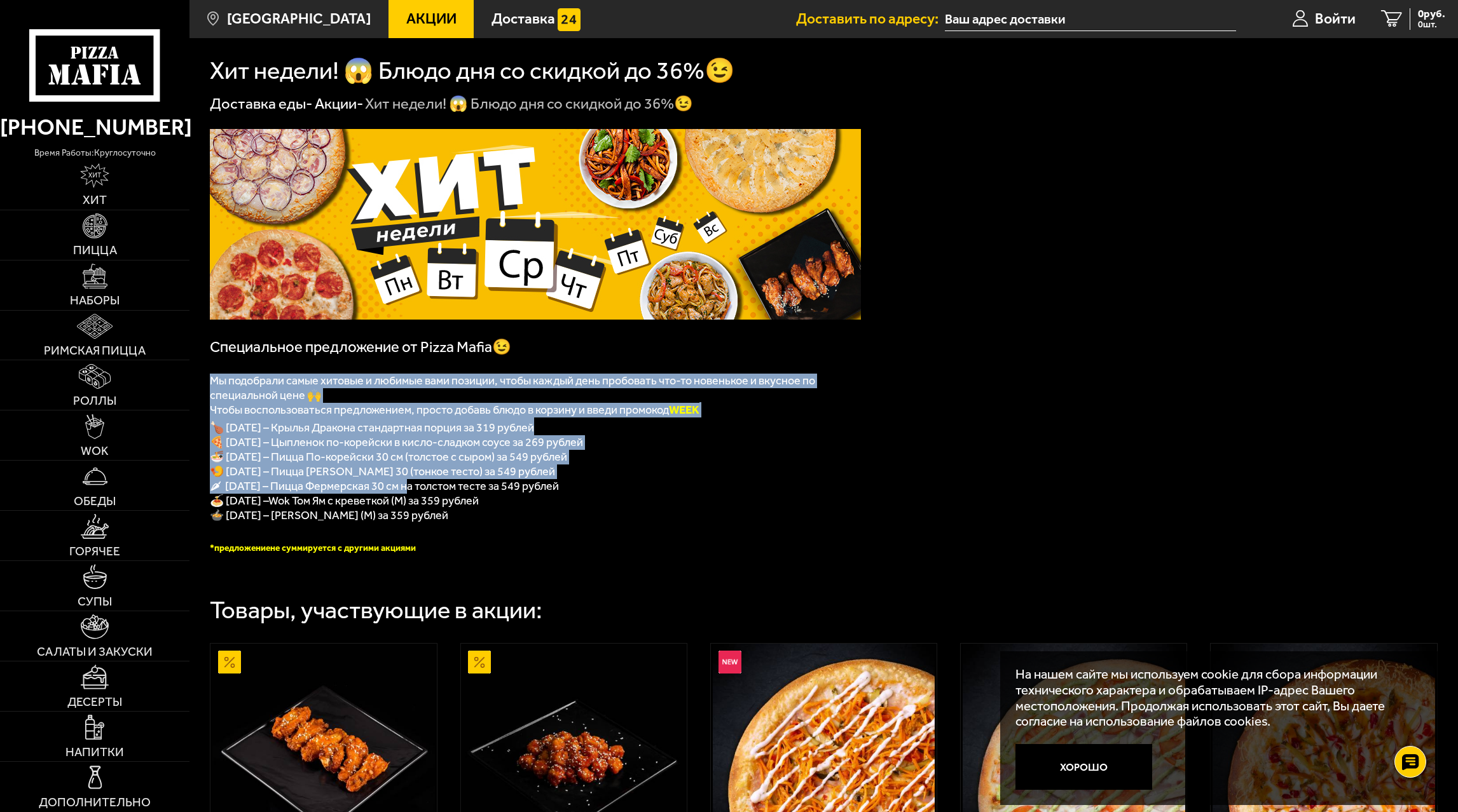
drag, startPoint x: 262, startPoint y: 393, endPoint x: 426, endPoint y: 490, distance: 190.5
click at [411, 490] on div "﻿ Специальное предложение от Pizza Mafia😉 Мы подобрали самые хитовые и любимые …" at bounding box center [535, 341] width 651 height 425
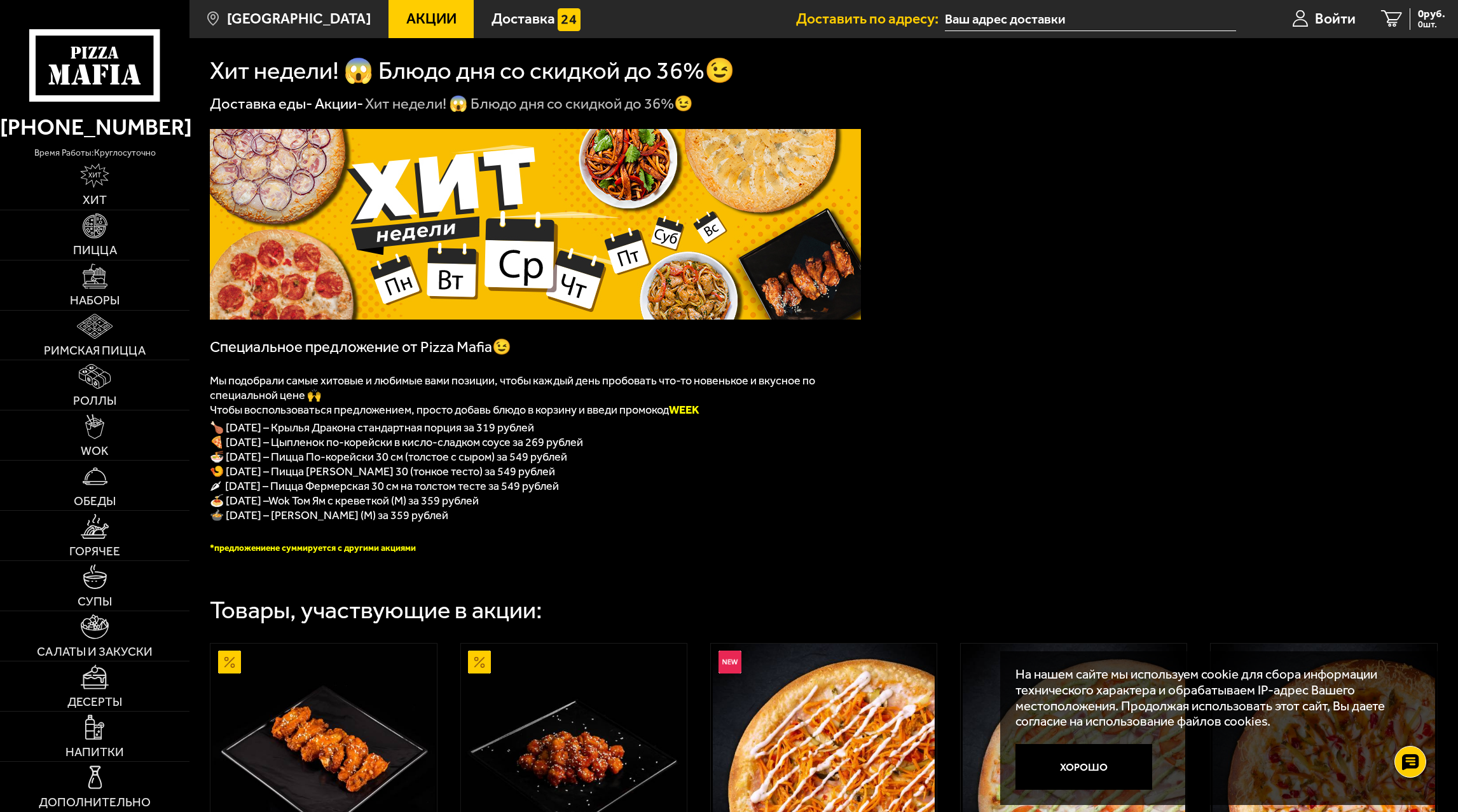
click at [431, 490] on span "🌶 Пятница – Пицца Фермерская 30 см на толстом тесте за 549 рублей" at bounding box center [384, 486] width 349 height 14
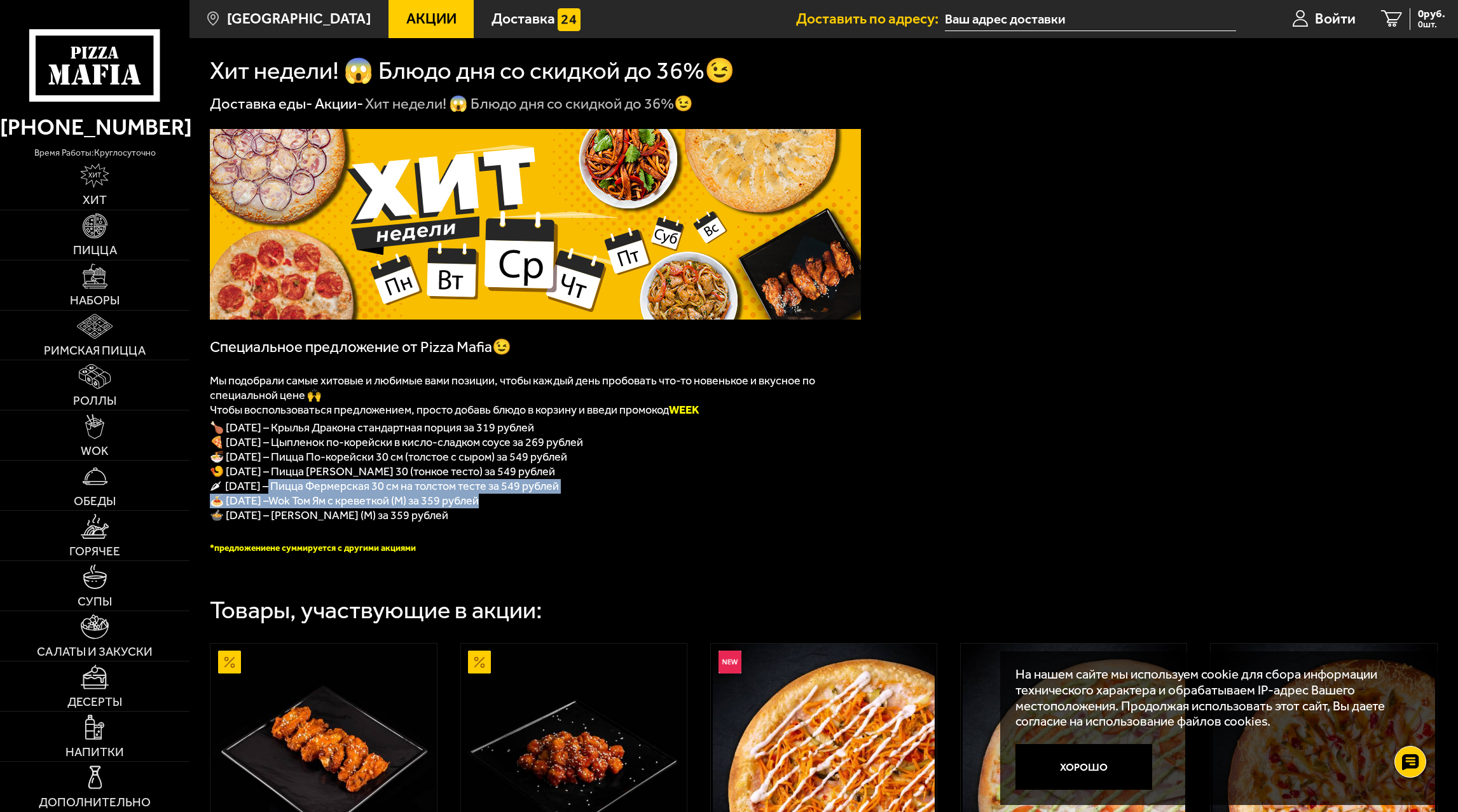
drag, startPoint x: 271, startPoint y: 490, endPoint x: 601, endPoint y: 502, distance: 330.2
click at [601, 502] on div "﻿ Специальное предложение от Pizza Mafia😉 Мы подобрали самые хитовые и любимые …" at bounding box center [535, 341] width 651 height 425
click at [601, 502] on p "🍝 Суббота – Wok Том Ям с креветкой (M) за 359 рублей" at bounding box center [535, 501] width 651 height 15
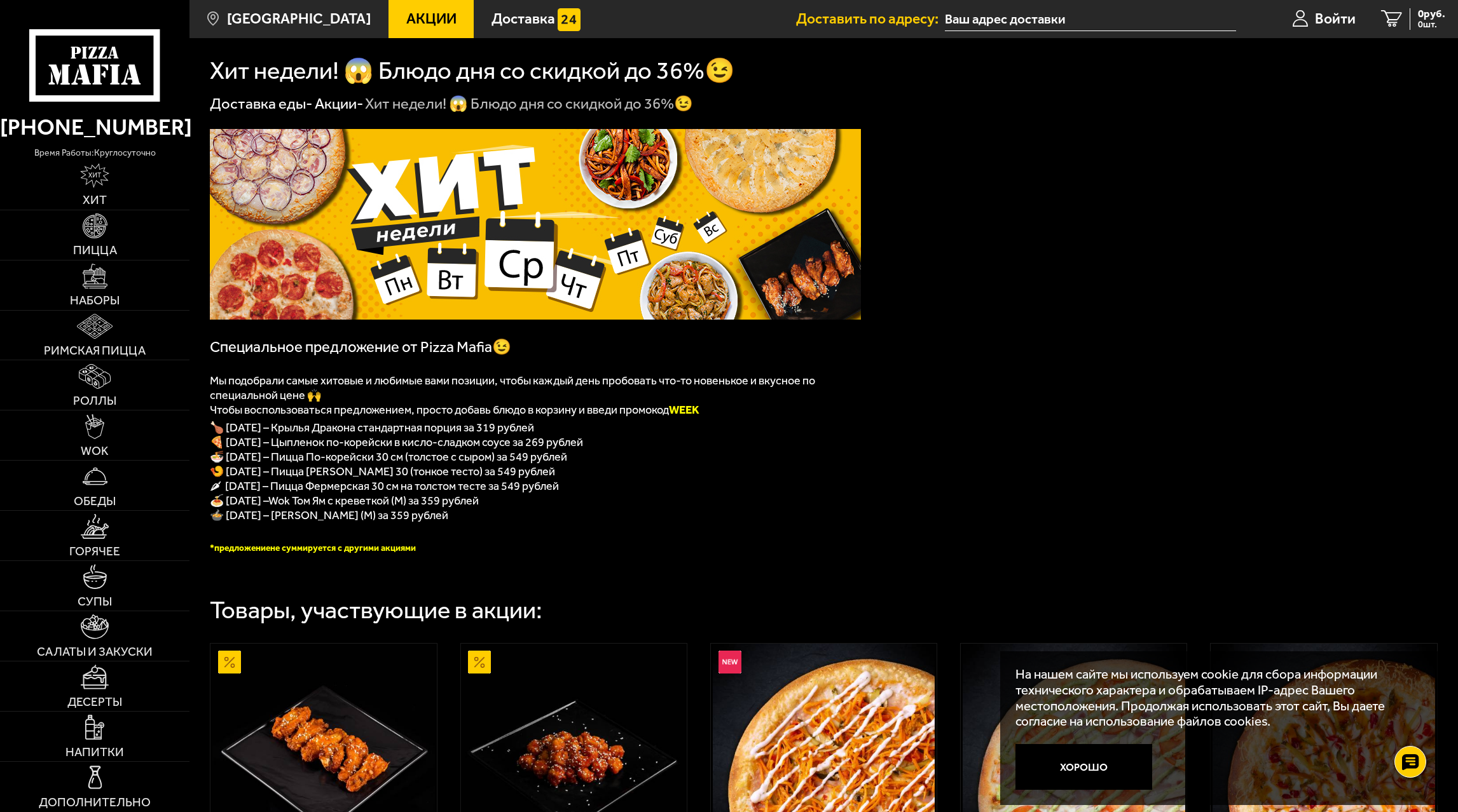
drag, startPoint x: 590, startPoint y: 488, endPoint x: 280, endPoint y: 490, distance: 310.0
click at [280, 490] on p "🌶 Пятница – Пицца Фермерская 30 см на толстом тесте за 549 рублей" at bounding box center [535, 486] width 651 height 15
click at [836, 479] on p "🍤 Четверг – Пицца Чикен Ранч 30 (тонкое тесто) за 549 рублей" at bounding box center [535, 472] width 651 height 15
drag, startPoint x: 602, startPoint y: 514, endPoint x: 523, endPoint y: 516, distance: 79.0
click at [502, 509] on p "🍝 Суббота – Wok Том Ям с креветкой (M) за 359 рублей" at bounding box center [535, 501] width 651 height 15
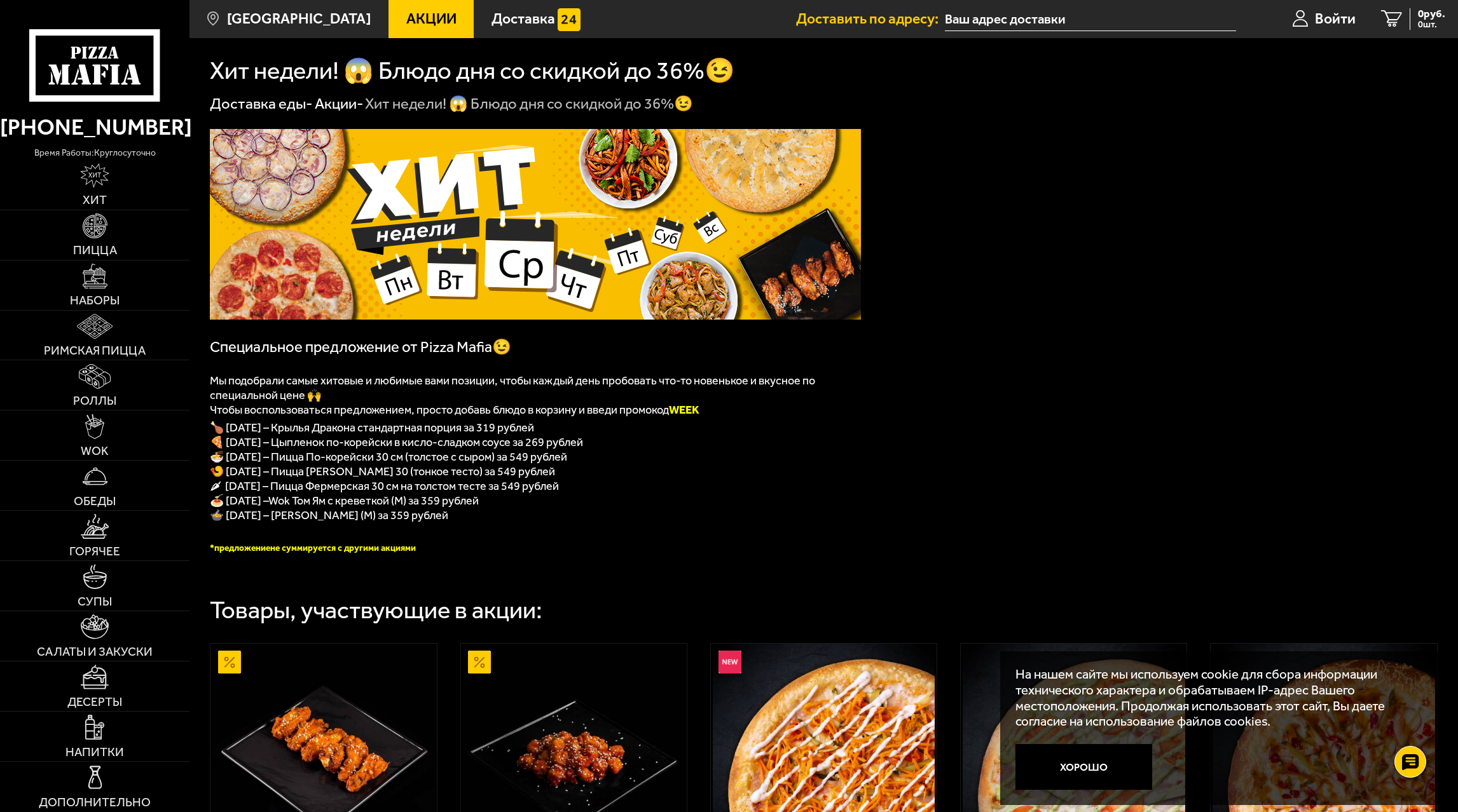
click at [526, 515] on p "🍲 Воскресенье – Wok Морской (M) за 359 рублей" at bounding box center [535, 516] width 651 height 15
